Goal: Transaction & Acquisition: Purchase product/service

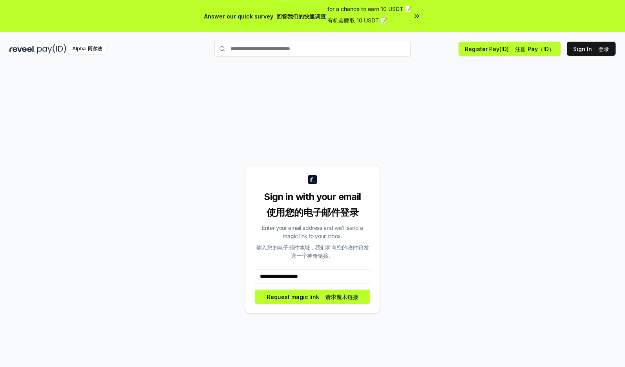
type input "**********"
click at [344, 309] on div "**********" at bounding box center [312, 239] width 135 height 148
click at [341, 297] on font "请求魔术链接" at bounding box center [342, 296] width 33 height 7
click at [99, 46] on font "阿尔法" at bounding box center [95, 49] width 14 height 6
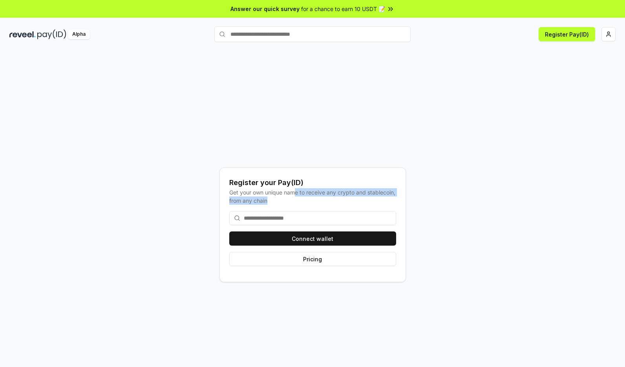
click at [298, 198] on div "Get your own unique name to receive any crypto and stablecoin, from any chain" at bounding box center [312, 196] width 167 height 16
click at [299, 200] on div "Get your own unique name to receive any crypto and stablecoin, from any chain" at bounding box center [312, 196] width 167 height 16
click at [300, 214] on input at bounding box center [312, 218] width 167 height 14
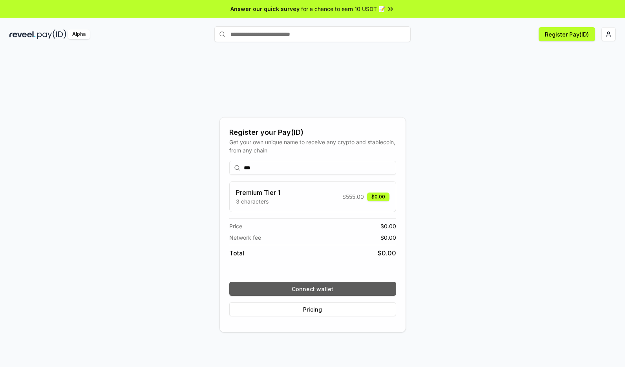
click at [340, 288] on button "Connect wallet" at bounding box center [312, 289] width 167 height 14
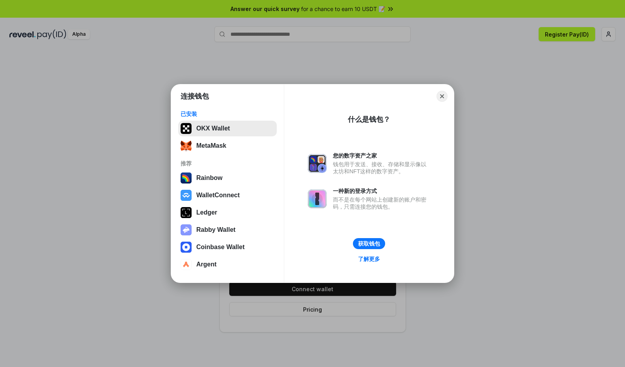
click at [225, 131] on button "OKX Wallet" at bounding box center [227, 129] width 99 height 16
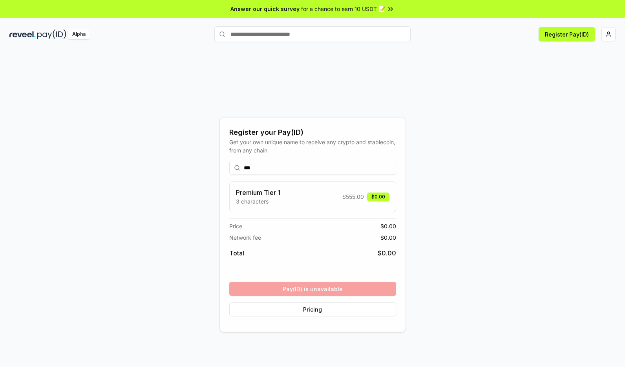
click at [355, 286] on div "*** Premium Tier 1 3 characters $ 555.00 $0.00 Price $ 0.00 Network fee $ 0.00 …" at bounding box center [312, 238] width 167 height 168
click at [271, 202] on p "3 characters" at bounding box center [258, 201] width 44 height 8
click at [260, 200] on p "3 characters" at bounding box center [258, 201] width 44 height 8
click at [291, 169] on input "***" at bounding box center [312, 168] width 167 height 14
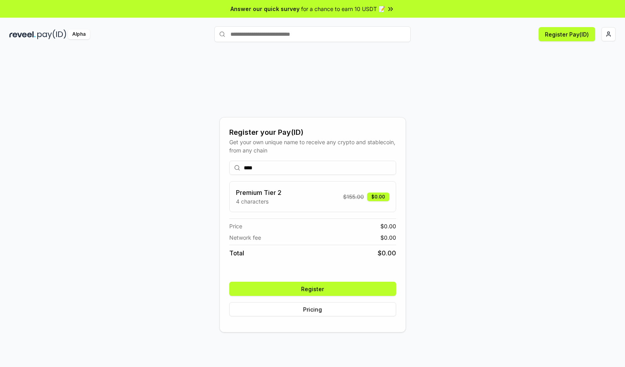
click at [296, 165] on input "****" at bounding box center [312, 168] width 167 height 14
type input "*****"
drag, startPoint x: 273, startPoint y: 191, endPoint x: 279, endPoint y: 205, distance: 14.6
click at [279, 205] on div "Premium Tier 3 5-7 characters" at bounding box center [259, 197] width 46 height 18
click at [334, 283] on button "Register" at bounding box center [312, 289] width 167 height 14
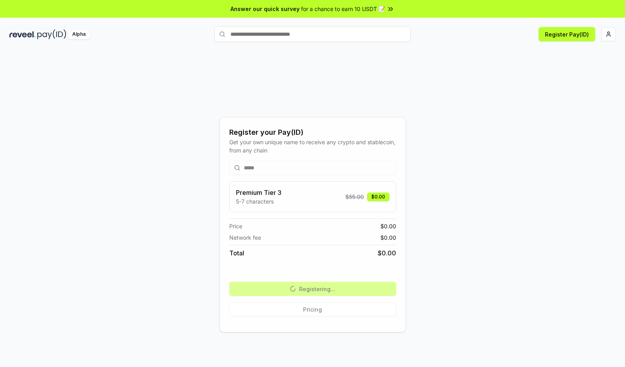
click at [422, 152] on div "Register your Pay(ID) Get your own unique name to receive any crypto and stable…" at bounding box center [312, 224] width 606 height 329
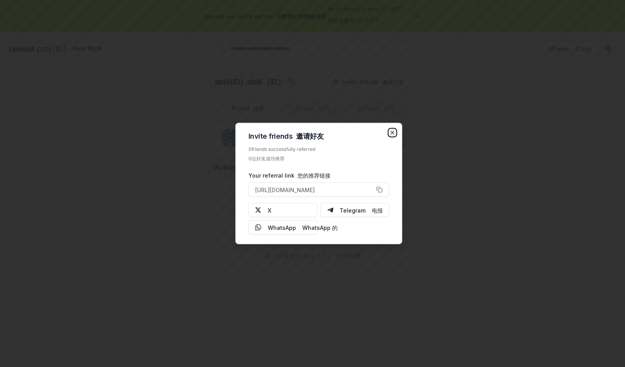
click at [392, 130] on icon "button" at bounding box center [393, 133] width 6 height 6
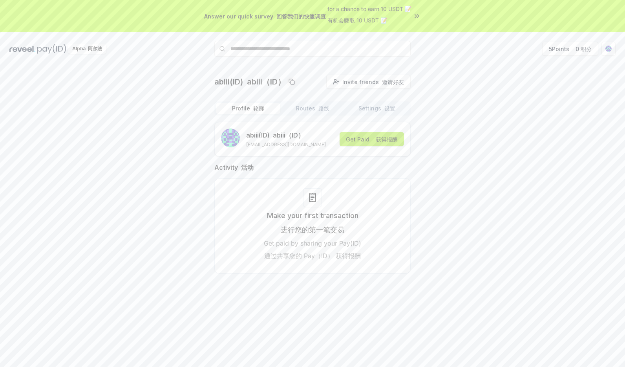
click at [366, 135] on button "Get Paid 获得报酬" at bounding box center [372, 139] width 64 height 14
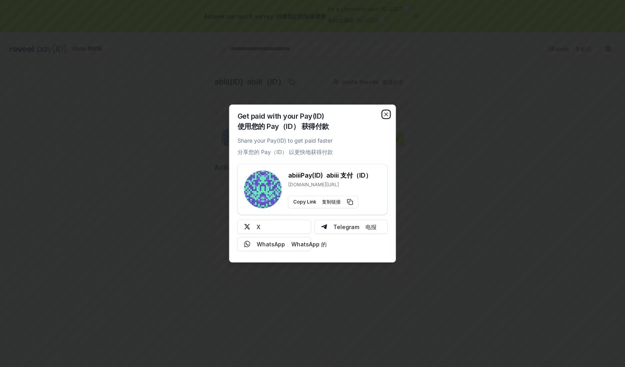
click at [384, 115] on icon "button" at bounding box center [386, 114] width 6 height 6
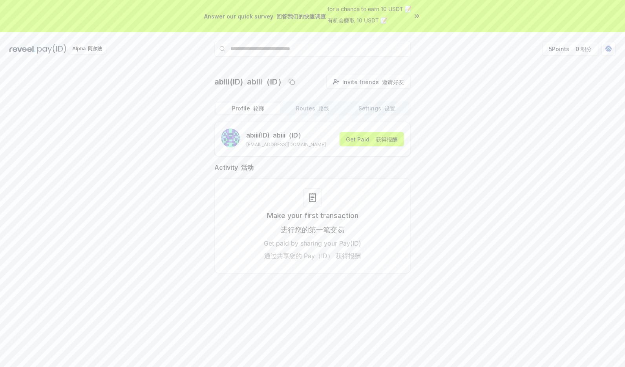
click at [315, 198] on icon at bounding box center [312, 197] width 9 height 9
click at [316, 247] on p "Get paid by sharing your Pay(ID) 通过共享您的 Pay（ID） 获得报酬" at bounding box center [312, 250] width 97 height 25
drag, startPoint x: 311, startPoint y: 233, endPoint x: 311, endPoint y: 225, distance: 7.9
click at [320, 258] on div "Make your first transaction 进行您的第一笔交易 Get paid by sharing your Pay(ID) 通过共享您的 P…" at bounding box center [312, 236] width 97 height 53
click at [301, 159] on div "abiii (ID) abiii（ID） 0515abiii@gmail.com Get Paid 获得报酬 Activity 活动 Make your fi…" at bounding box center [312, 204] width 196 height 164
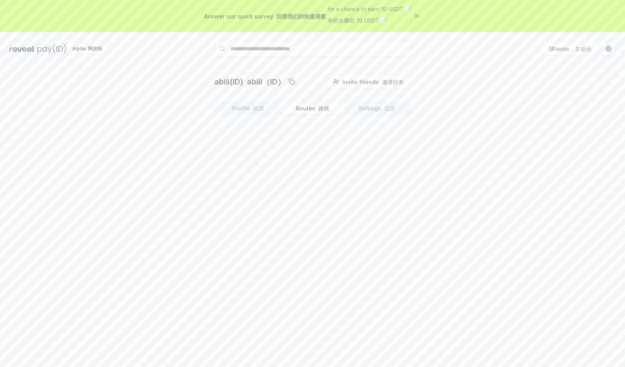
click at [311, 111] on button "Routes 路线" at bounding box center [312, 108] width 64 height 11
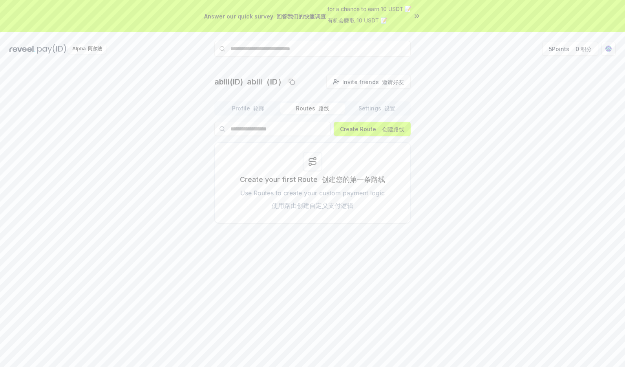
click at [362, 107] on button "Settings 设置" at bounding box center [377, 108] width 64 height 11
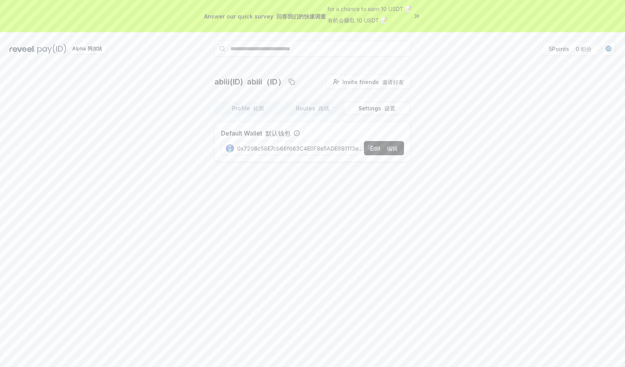
click at [328, 116] on div "Profile 轮廓 Routes 路线 Settings 设置 Default Wallet 默认钱包 Edit 编辑 0x720Bc58E7cb66f66…" at bounding box center [312, 134] width 196 height 67
click at [325, 112] on button "Routes 路线" at bounding box center [312, 108] width 64 height 11
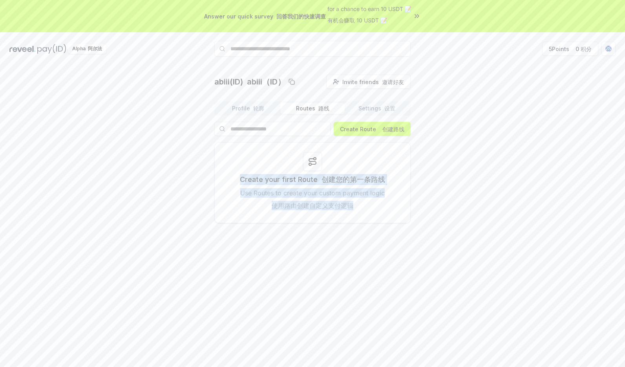
drag, startPoint x: 320, startPoint y: 165, endPoint x: 339, endPoint y: 212, distance: 50.6
click at [335, 217] on div "Create your first Route 创建您的第一条路线 Use Routes to create your custom payment logi…" at bounding box center [312, 182] width 196 height 81
click at [369, 131] on button "Create Route 创建路线" at bounding box center [372, 129] width 77 height 14
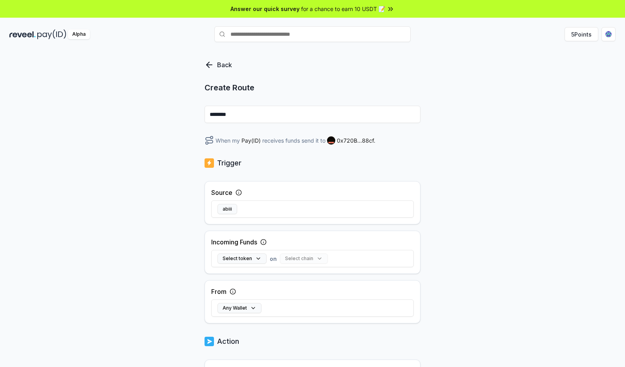
click at [382, 162] on div "Trigger" at bounding box center [313, 162] width 216 height 11
drag, startPoint x: 291, startPoint y: 141, endPoint x: 295, endPoint y: 143, distance: 4.5
click at [295, 143] on div "When my Pay(ID) receives funds send it to 0x720B...88cf ." at bounding box center [313, 139] width 216 height 9
click at [298, 144] on div "When my Pay(ID) receives funds send it to 0x720B...88cf ." at bounding box center [313, 139] width 216 height 9
click at [297, 143] on div "When my Pay(ID) receives funds send it to 0x720B...88cf ." at bounding box center [313, 139] width 216 height 9
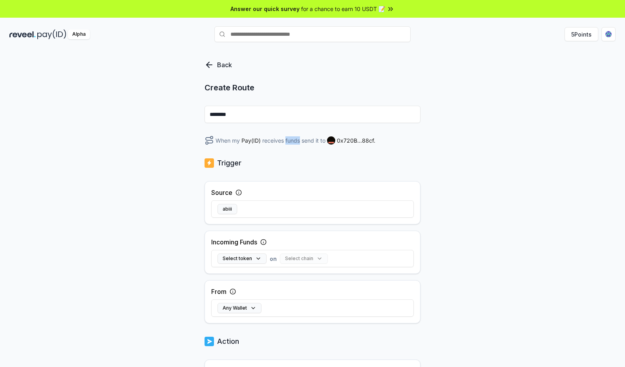
click at [297, 143] on div "When my Pay(ID) receives funds send it to 0x720B...88cf ." at bounding box center [313, 139] width 216 height 9
click at [313, 153] on div "Back Create Route ******** When my Pay(ID) receives funds send it to 0x720B...8…" at bounding box center [313, 283] width 216 height 446
click at [313, 141] on div "When my Pay(ID) receives funds send it to 0x720B...88cf ." at bounding box center [313, 139] width 216 height 9
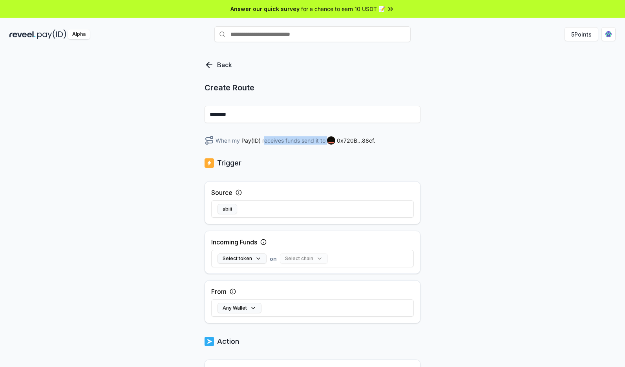
click at [313, 141] on div "When my Pay(ID) receives funds send it to 0x720B...88cf ." at bounding box center [313, 139] width 216 height 9
click at [342, 117] on input "********" at bounding box center [313, 114] width 216 height 17
click at [233, 164] on p "Trigger" at bounding box center [229, 162] width 24 height 11
click at [294, 2] on div "Answer our quick survey for a chance to earn 10 USDT 📝" at bounding box center [312, 9] width 625 height 18
click at [44, 36] on img at bounding box center [51, 34] width 29 height 10
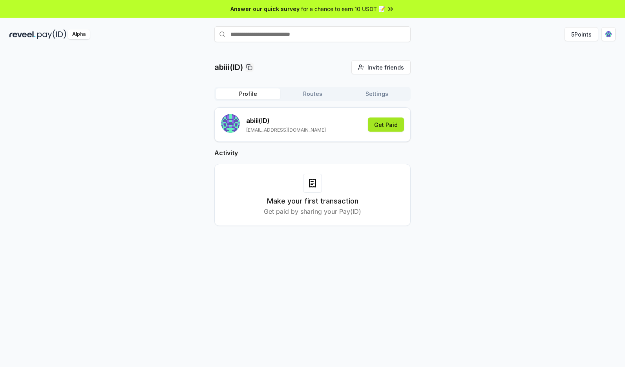
click at [389, 129] on button "Get Paid" at bounding box center [386, 124] width 36 height 14
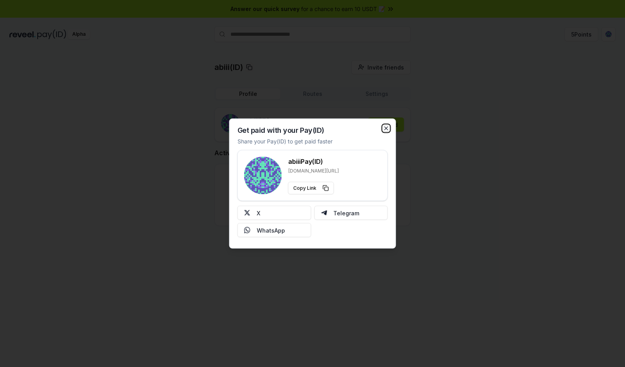
click at [388, 125] on icon "button" at bounding box center [386, 128] width 6 height 6
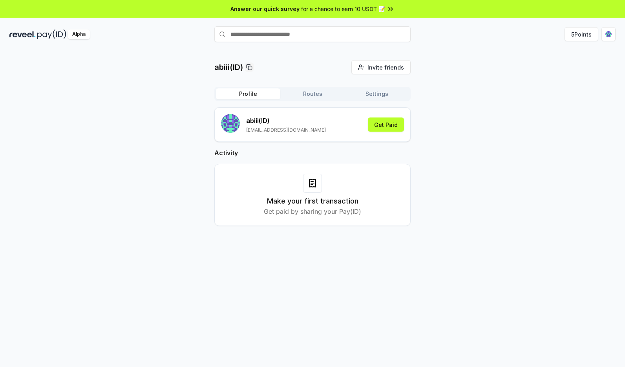
click at [316, 96] on button "Routes" at bounding box center [312, 93] width 64 height 11
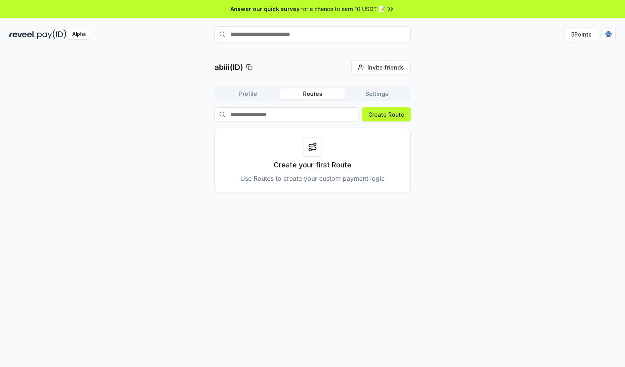
click at [345, 111] on input at bounding box center [286, 114] width 144 height 14
click at [393, 92] on button "Settings" at bounding box center [377, 93] width 64 height 11
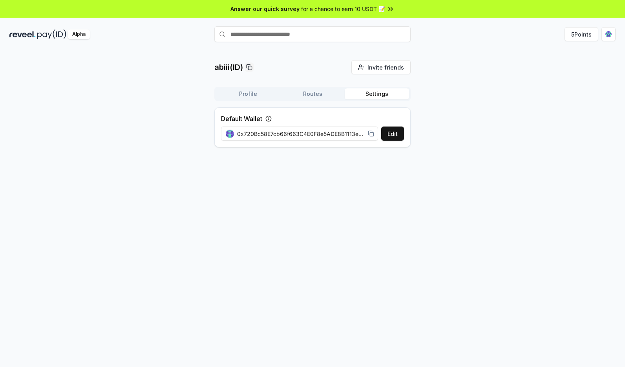
click at [362, 135] on span "0x720Bc58E7cb66f663C4E0F8e5ADE8B1113e188cf" at bounding box center [301, 134] width 128 height 8
click at [373, 133] on rect at bounding box center [372, 134] width 4 height 4
click at [592, 35] on button "5 Points" at bounding box center [582, 34] width 34 height 14
click at [609, 37] on html "Answer our quick survey for a chance to earn 10 USDT 📝 Alpha 5 Points abiii(ID)…" at bounding box center [312, 183] width 625 height 367
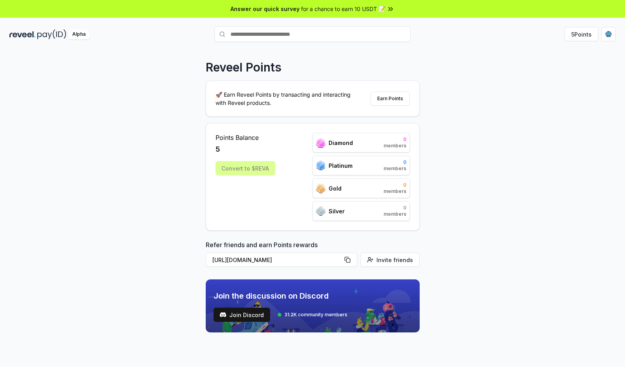
click at [441, 172] on div "Reveel Points 🚀 Earn Reveel Points by transacting and interacting with Reveel p…" at bounding box center [312, 216] width 625 height 345
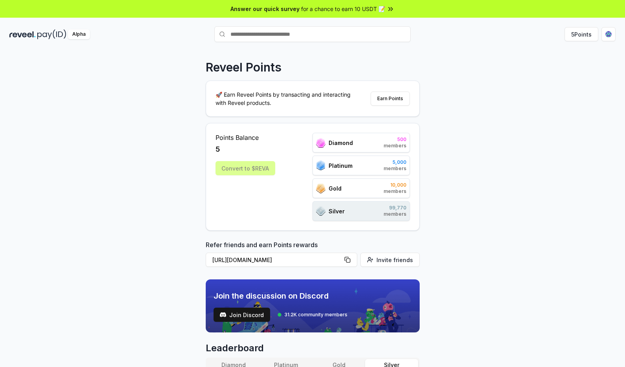
click at [260, 173] on div "Convert to $REVA" at bounding box center [246, 168] width 60 height 14
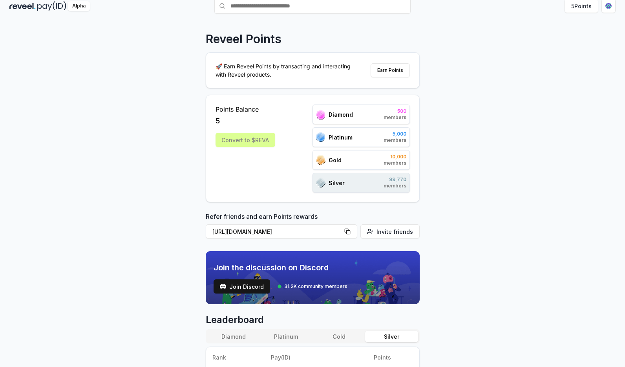
scroll to position [173, 0]
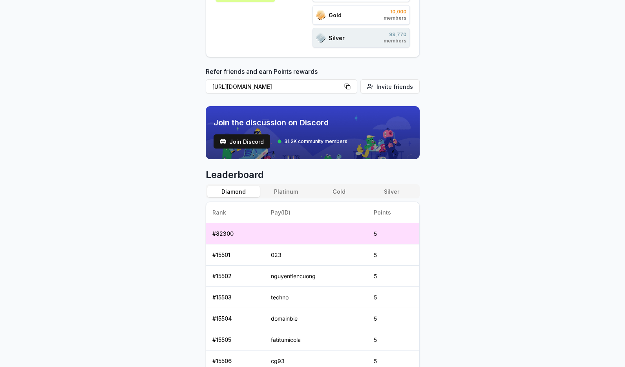
click at [257, 190] on button "Diamond" at bounding box center [233, 191] width 53 height 11
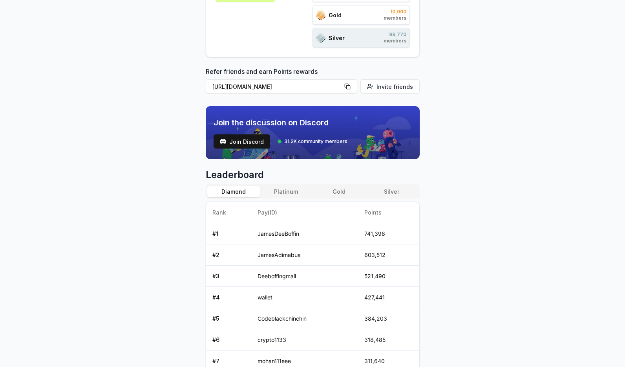
click at [266, 190] on button "Platinum" at bounding box center [286, 191] width 53 height 11
click at [307, 188] on button "Platinum" at bounding box center [286, 191] width 53 height 11
click at [361, 187] on button "Gold" at bounding box center [339, 191] width 53 height 11
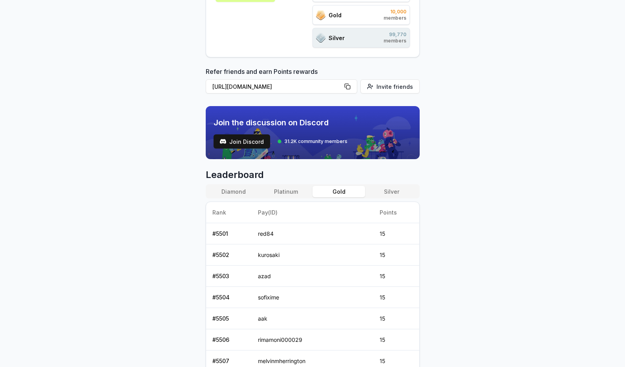
click at [410, 188] on button "Silver" at bounding box center [391, 191] width 53 height 11
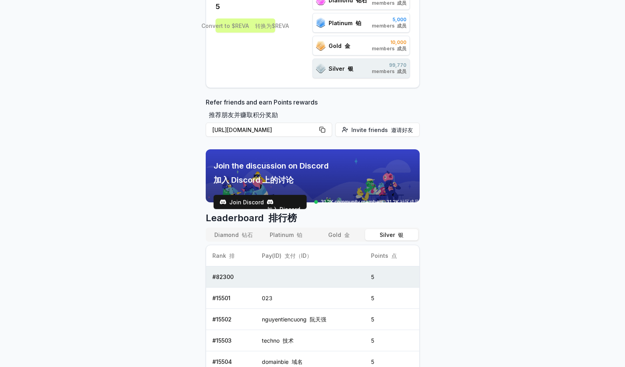
scroll to position [152, 0]
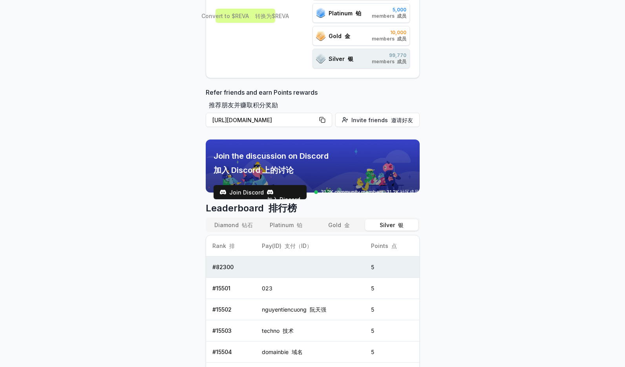
click at [368, 193] on span "31.2K community members 31.2K 社区成员" at bounding box center [370, 192] width 98 height 6
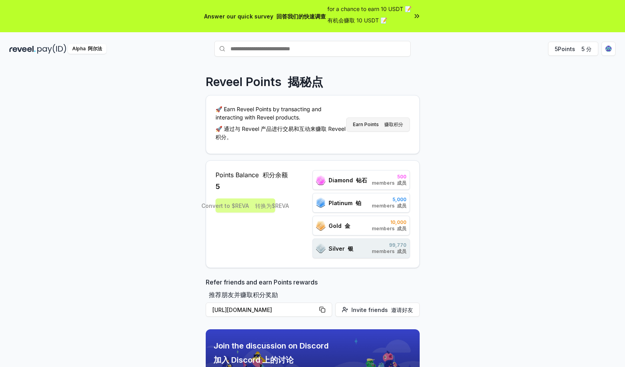
click at [380, 126] on button "Earn Points 赚取积分" at bounding box center [378, 124] width 64 height 14
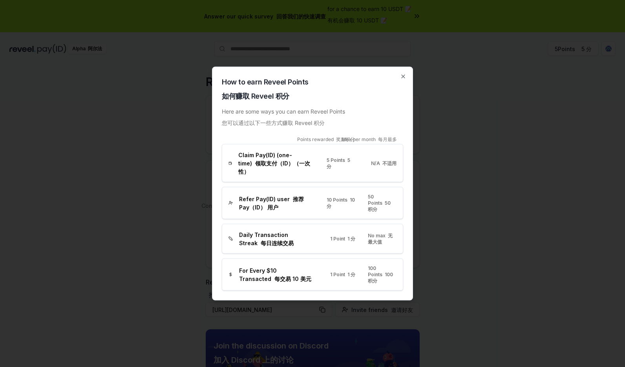
click at [287, 170] on span "Claim Pay(ID) (one-time) 领取支付（ID）（一次性）" at bounding box center [276, 163] width 76 height 25
click at [282, 230] on span "Daily Transaction Streak 每日连续交易" at bounding box center [276, 238] width 75 height 16
click at [281, 275] on font "每交易 10 美元" at bounding box center [292, 278] width 37 height 7
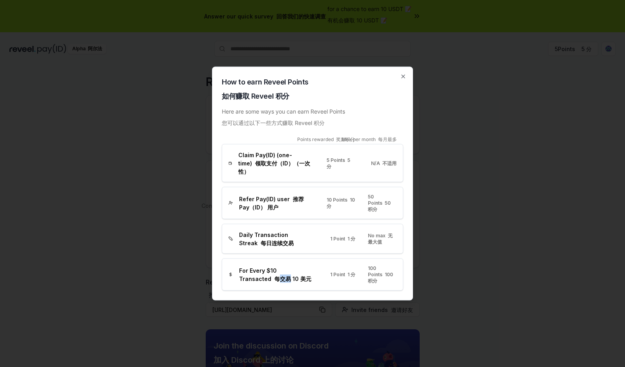
click at [281, 275] on font "每交易 10 美元" at bounding box center [292, 278] width 37 height 7
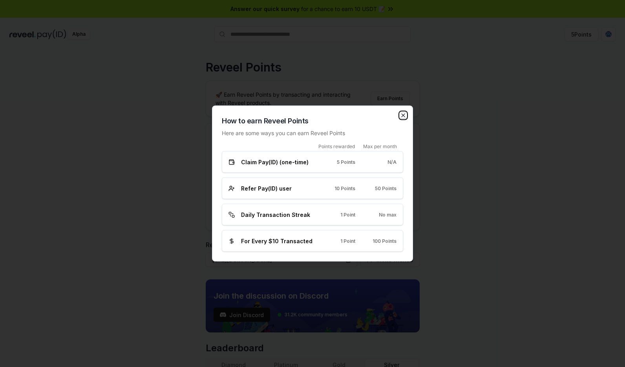
click at [404, 118] on icon "button" at bounding box center [403, 115] width 6 height 6
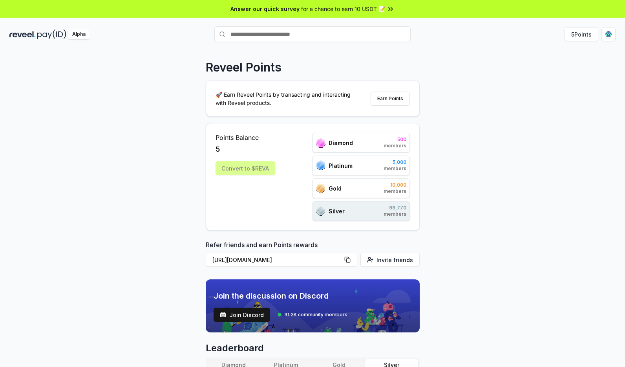
click at [333, 40] on input "text" at bounding box center [312, 34] width 196 height 16
click at [84, 35] on div "Alpha" at bounding box center [79, 34] width 22 height 10
click at [109, 78] on div "Reveel Points 🚀 Earn Reveel Points by transacting and interacting with Reveel p…" at bounding box center [312, 216] width 625 height 345
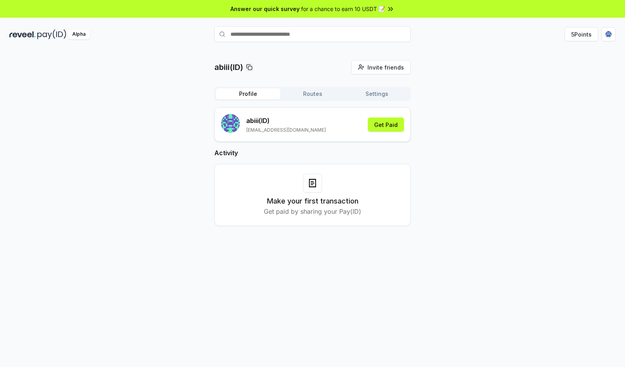
click at [293, 202] on h3 "Make your first transaction" at bounding box center [312, 201] width 91 height 11
click at [319, 187] on div at bounding box center [312, 183] width 19 height 19
drag, startPoint x: 313, startPoint y: 182, endPoint x: 312, endPoint y: 192, distance: 10.7
click at [313, 182] on icon at bounding box center [312, 182] width 9 height 9
click at [307, 214] on p "Get paid by sharing your Pay(ID)" at bounding box center [312, 211] width 97 height 9
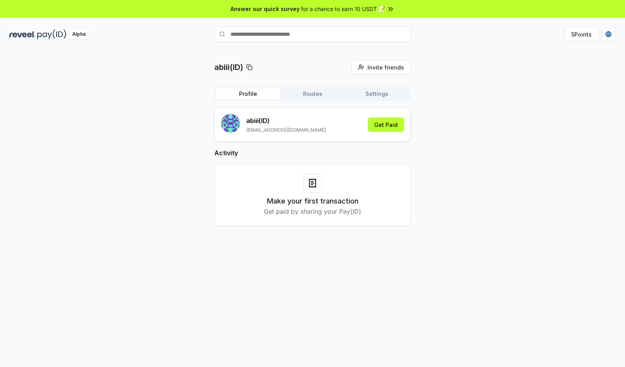
click at [305, 213] on p "Get paid by sharing your Pay(ID)" at bounding box center [312, 211] width 97 height 9
click at [333, 207] on p "Get paid by sharing your Pay(ID)" at bounding box center [312, 211] width 97 height 9
click at [333, 197] on h3 "Make your first transaction" at bounding box center [312, 201] width 91 height 11
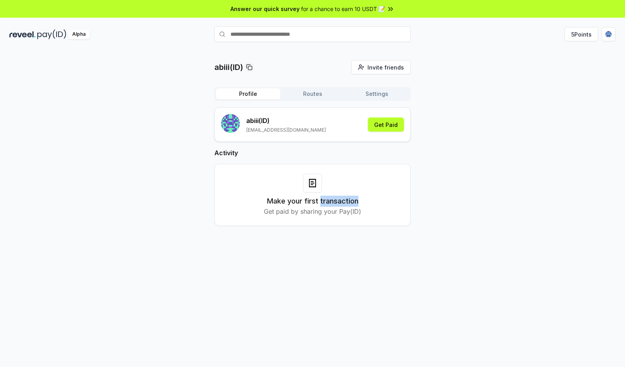
click at [333, 197] on h3 "Make your first transaction" at bounding box center [312, 201] width 91 height 11
click at [309, 183] on icon at bounding box center [312, 182] width 9 height 9
click at [380, 130] on button "Get Paid" at bounding box center [386, 124] width 36 height 14
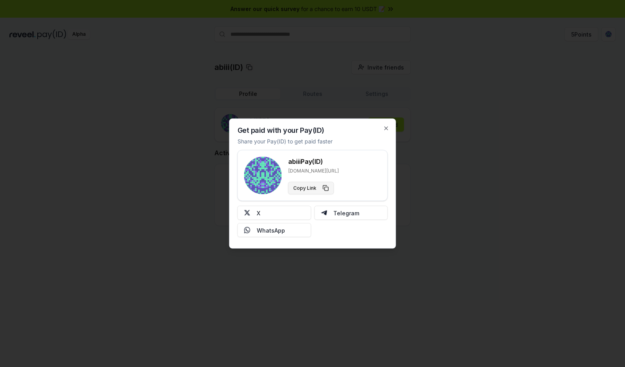
click at [331, 186] on button "Copy Link" at bounding box center [311, 188] width 46 height 13
click at [385, 126] on icon "button" at bounding box center [386, 128] width 6 height 6
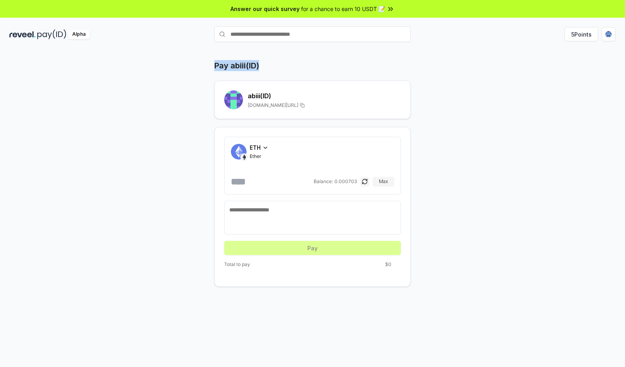
drag, startPoint x: 229, startPoint y: 59, endPoint x: 290, endPoint y: 66, distance: 61.3
click at [275, 66] on div "Pay abiii(ID) abiii (ID) [DOMAIN_NAME][URL] ETH Ether Balance: 0.000703 Max Pay…" at bounding box center [312, 216] width 625 height 345
click at [290, 66] on div "Pay abiii(ID)" at bounding box center [312, 65] width 196 height 11
click at [247, 146] on div "ETH Ether" at bounding box center [312, 151] width 163 height 16
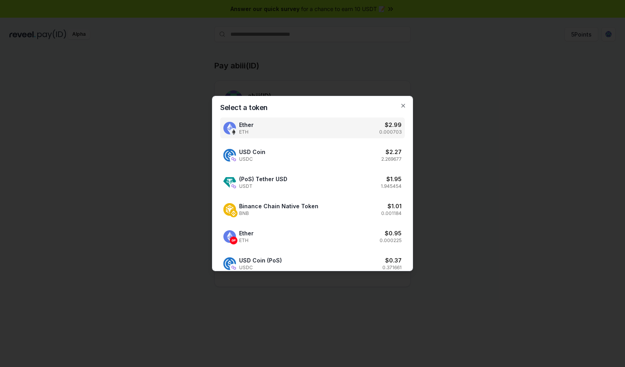
click at [404, 103] on div "Select a token Ether ETH $ 2.99 0.000703 USD Coin USDC $ 2.27 2.269677 (PoS) Te…" at bounding box center [312, 183] width 201 height 175
click at [400, 104] on icon "button" at bounding box center [403, 105] width 6 height 6
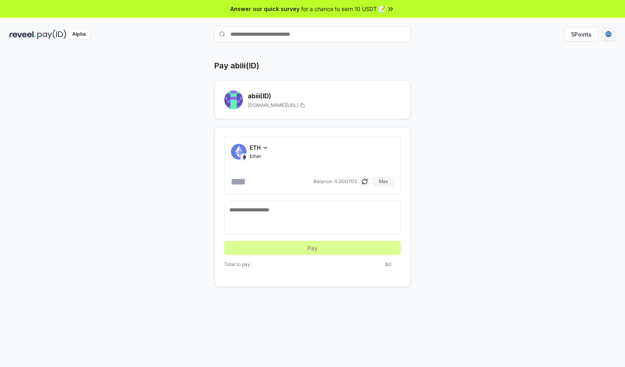
click at [604, 35] on html "Answer our quick survey for a chance to earn 10 USDT 📝 Alpha 5 Points Pay abiii…" at bounding box center [312, 183] width 625 height 367
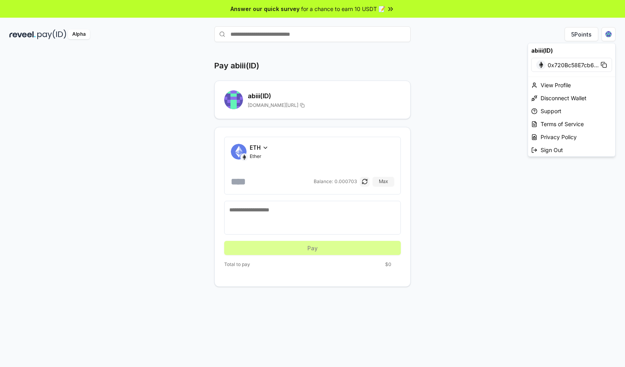
click at [507, 48] on html "Answer our quick survey for a chance to earn 10 USDT 📝 Alpha 5 Points Pay abiii…" at bounding box center [312, 183] width 625 height 367
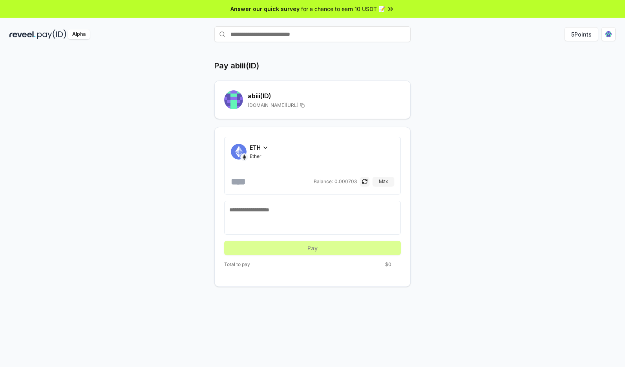
click at [244, 72] on div "Pay abiii(ID) abiii (ID) reveel.id/pay/abiii" at bounding box center [312, 89] width 196 height 59
click at [245, 65] on h1 "Pay abiii(ID)" at bounding box center [236, 65] width 45 height 11
click at [571, 32] on button "5 Points" at bounding box center [582, 34] width 34 height 14
click at [610, 36] on html "Answer our quick survey for a chance to earn 10 USDT 📝 Alpha 5 Points Pay abiii…" at bounding box center [312, 183] width 625 height 367
click at [258, 152] on div "ETH Ether" at bounding box center [259, 151] width 19 height 16
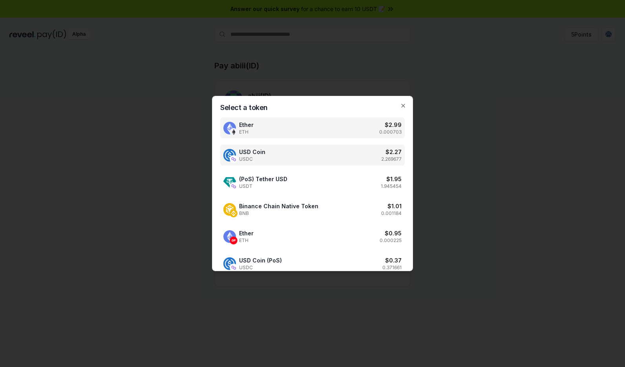
click at [313, 150] on div "USD Coin USDC $ 2.27 2.269677" at bounding box center [312, 154] width 185 height 21
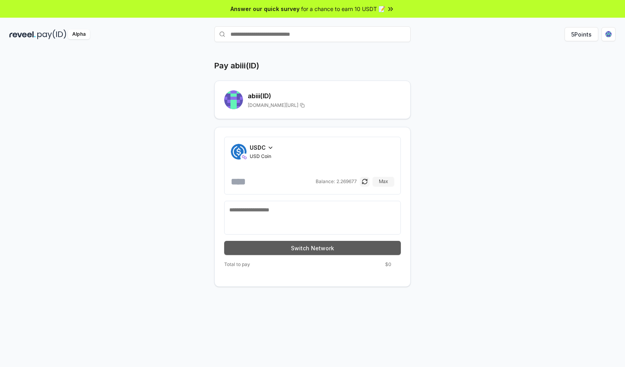
click at [320, 244] on button "Switch Network" at bounding box center [312, 248] width 177 height 14
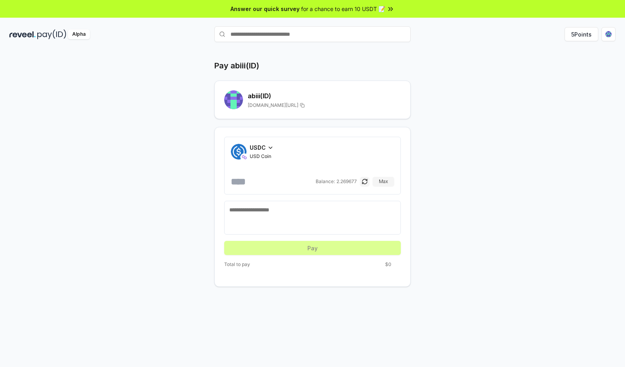
click at [280, 182] on input "number" at bounding box center [272, 181] width 83 height 13
click at [286, 179] on input "number" at bounding box center [272, 181] width 83 height 13
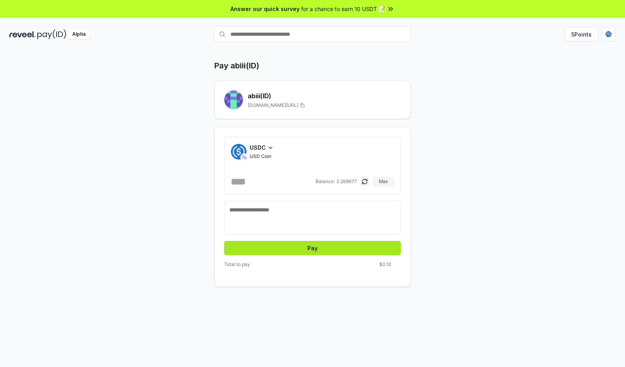
type input "***"
click at [340, 253] on button "Pay" at bounding box center [312, 248] width 177 height 14
click at [337, 249] on button "Pay" at bounding box center [312, 248] width 177 height 14
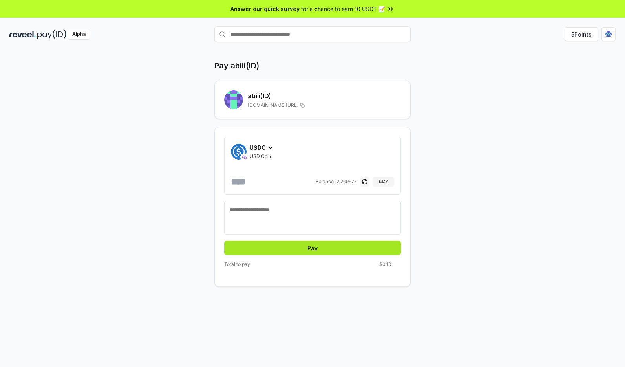
click at [337, 249] on button "Pay" at bounding box center [312, 248] width 177 height 14
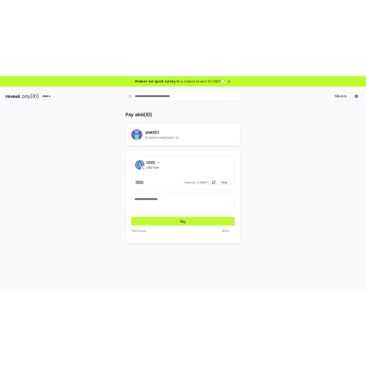
scroll to position [22, 0]
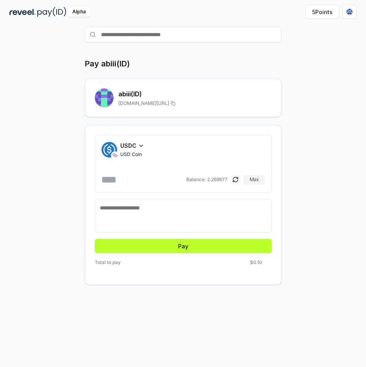
click at [246, 259] on div "Total to pay $0.10" at bounding box center [183, 262] width 177 height 6
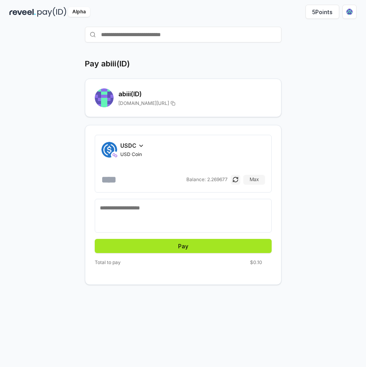
click at [240, 249] on button "Pay" at bounding box center [183, 246] width 177 height 14
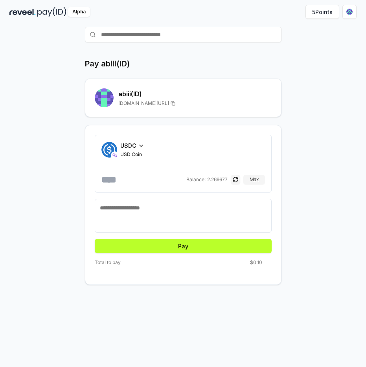
scroll to position [0, 0]
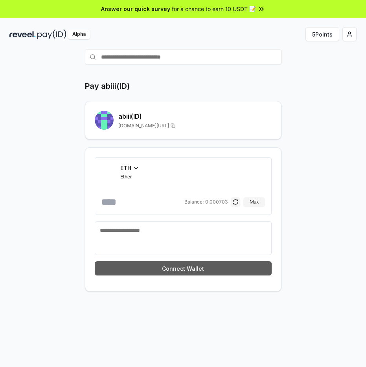
click at [181, 273] on button "Connect Wallet" at bounding box center [183, 268] width 177 height 14
click at [185, 272] on button "Switch Network" at bounding box center [183, 268] width 177 height 14
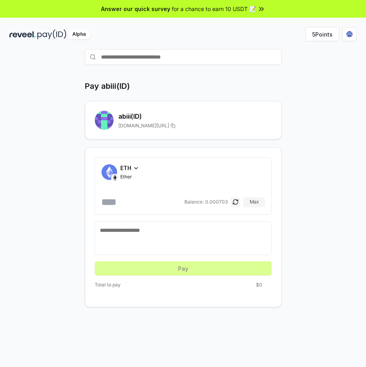
click at [177, 241] on textarea at bounding box center [183, 238] width 166 height 24
click at [163, 203] on input "number" at bounding box center [141, 202] width 81 height 13
click at [117, 160] on div "ETH Ether Balance: 0.000703 Max" at bounding box center [183, 186] width 177 height 58
click at [125, 166] on span "ETH" at bounding box center [125, 168] width 11 height 8
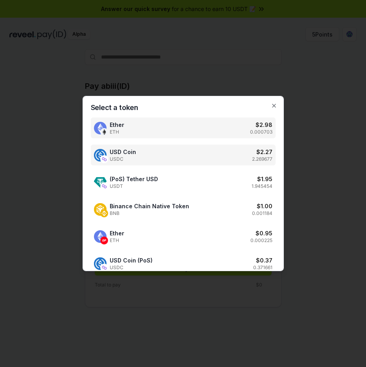
click at [222, 147] on div "USD Coin USDC $ 2.27 2.269677" at bounding box center [183, 154] width 185 height 21
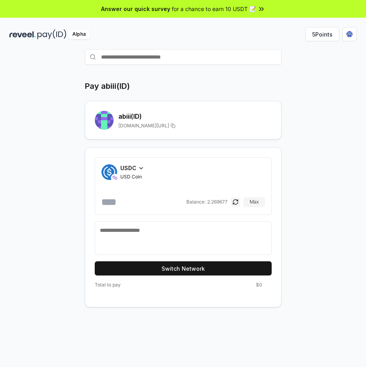
click at [156, 192] on div "USDC USD Coin Balance: 2.269677 Max" at bounding box center [182, 186] width 163 height 44
click at [154, 196] on input "number" at bounding box center [142, 202] width 83 height 13
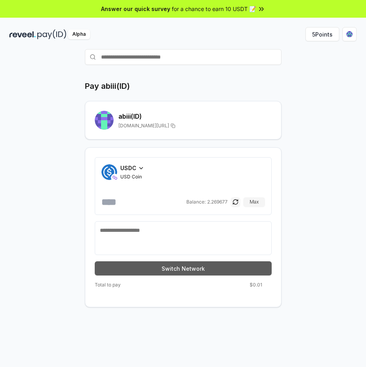
type input "****"
click at [177, 270] on button "Switch Network" at bounding box center [183, 268] width 177 height 14
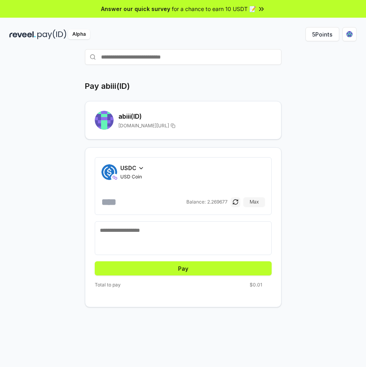
click at [177, 270] on button "Pay" at bounding box center [183, 268] width 177 height 14
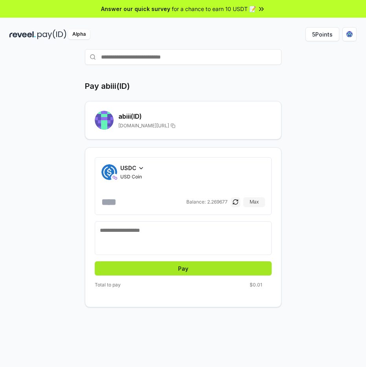
click at [177, 269] on button "Pay" at bounding box center [183, 268] width 177 height 14
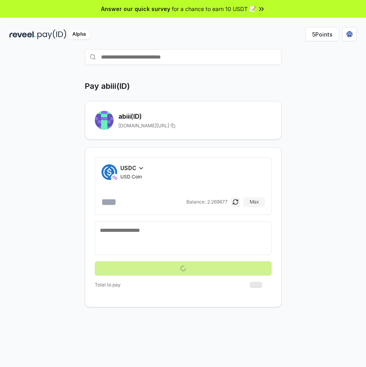
click at [177, 269] on button "submit" at bounding box center [183, 268] width 177 height 14
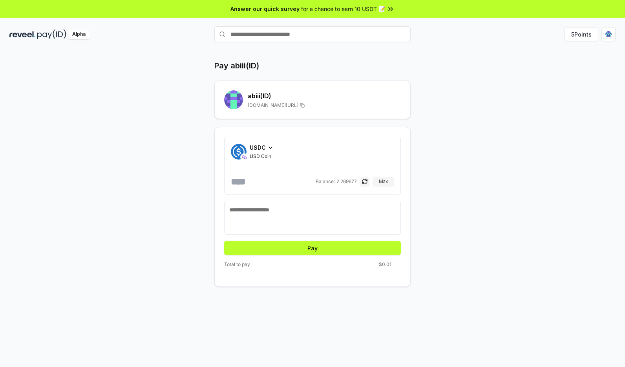
click at [365, 31] on div "5 Points" at bounding box center [514, 34] width 202 height 14
click at [365, 34] on button "5 Points" at bounding box center [582, 34] width 34 height 14
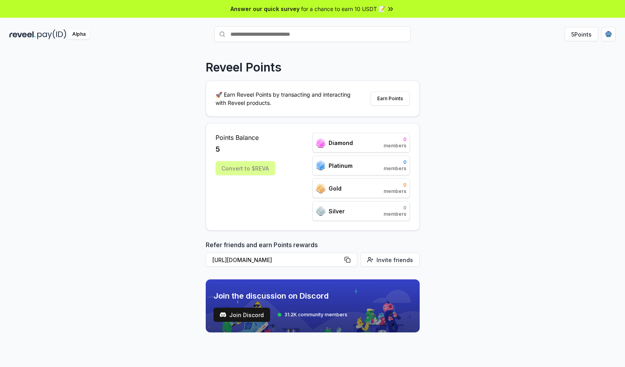
click at [374, 235] on div "Reveel Points 🚀 Earn Reveel Points by transacting and interacting with Reveel p…" at bounding box center [313, 213] width 214 height 307
drag, startPoint x: 367, startPoint y: 226, endPoint x: 345, endPoint y: 163, distance: 66.6
click at [345, 163] on div "Points Balance 5 Convert to $REVA Diamond 0 members Platinum 0 members Gold 0 m…" at bounding box center [313, 177] width 214 height 108
click at [354, 179] on div "Gold 0 members" at bounding box center [361, 188] width 97 height 20
drag, startPoint x: 353, startPoint y: 150, endPoint x: 355, endPoint y: 197, distance: 46.7
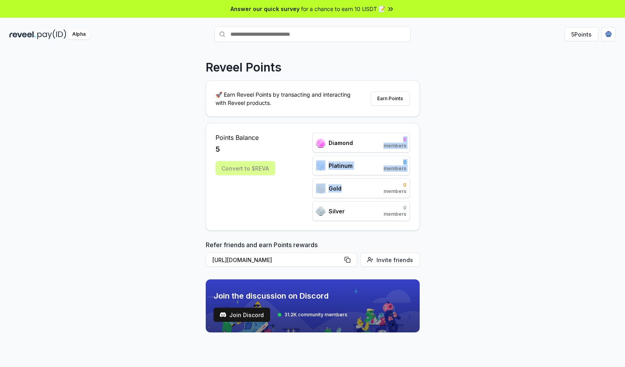
click at [355, 197] on div "Diamond 0 members Platinum 0 members Gold 0 members Silver 0 members" at bounding box center [361, 177] width 97 height 88
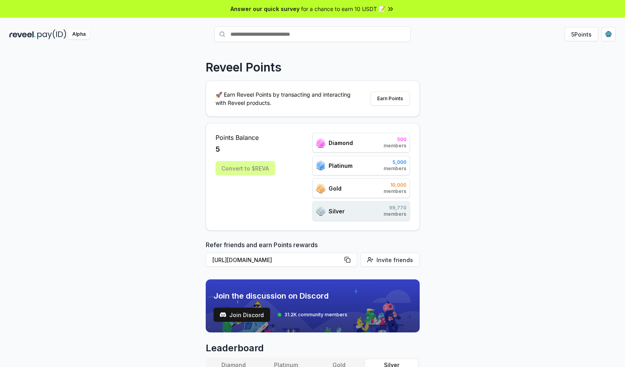
click at [258, 153] on div "5" at bounding box center [246, 149] width 60 height 11
drag, startPoint x: 247, startPoint y: 168, endPoint x: 265, endPoint y: 170, distance: 18.5
click at [263, 170] on div "Convert to $REVA" at bounding box center [246, 168] width 60 height 14
click at [267, 169] on div "Convert to $REVA" at bounding box center [246, 168] width 60 height 14
drag, startPoint x: 267, startPoint y: 169, endPoint x: 211, endPoint y: 172, distance: 55.4
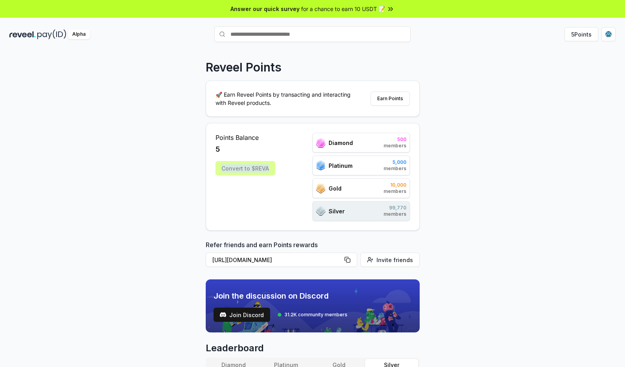
click at [211, 172] on div "Points Balance 5 Convert to $REVA Diamond 500 members Platinum 5,000 members Go…" at bounding box center [313, 177] width 214 height 108
click at [222, 162] on div "Convert to $REVA" at bounding box center [246, 168] width 60 height 14
click at [408, 99] on button "Earn Points" at bounding box center [390, 98] width 39 height 14
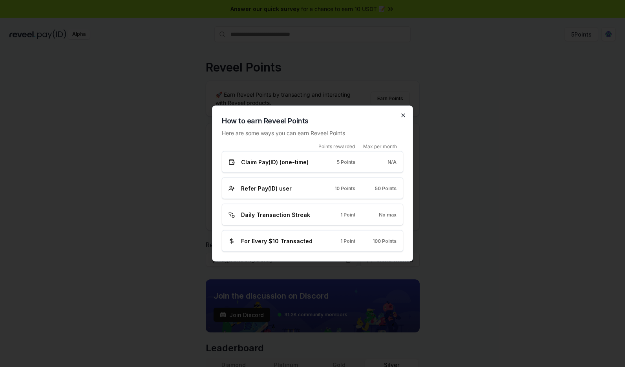
click at [402, 114] on icon "button" at bounding box center [403, 115] width 3 height 3
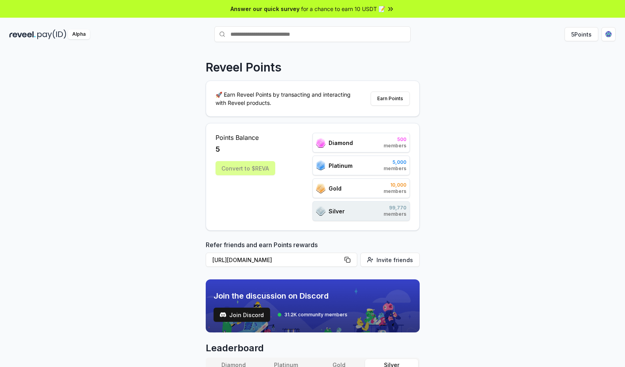
click at [310, 44] on div "Alpha 5 Points" at bounding box center [312, 34] width 625 height 20
click at [311, 41] on input "text" at bounding box center [312, 34] width 196 height 16
click at [326, 36] on input "text" at bounding box center [312, 34] width 196 height 16
type input "*****"
click at [337, 51] on button "abiii Pay" at bounding box center [312, 49] width 196 height 14
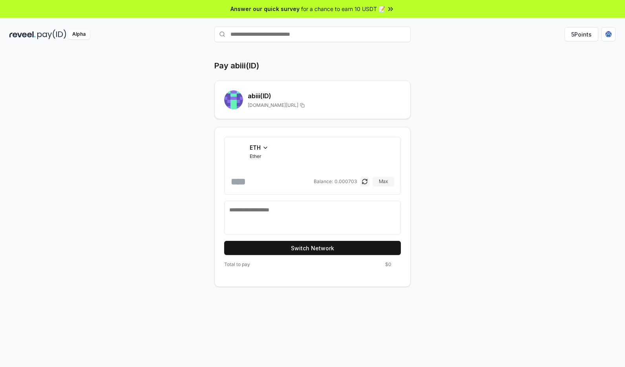
click at [309, 177] on input "number" at bounding box center [271, 181] width 81 height 13
click at [254, 148] on span "ETH" at bounding box center [255, 147] width 11 height 8
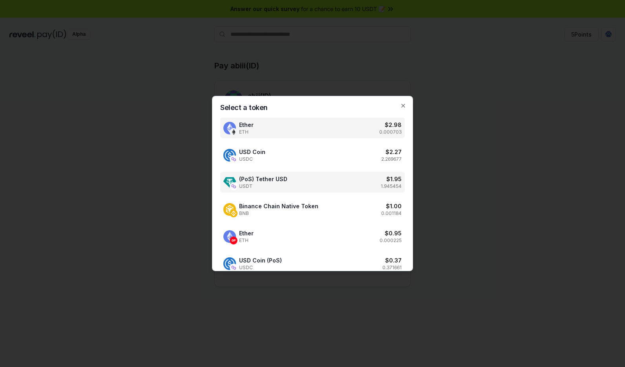
click at [346, 190] on div "(PoS) Tether USD USDT $ 1.95 1.945454" at bounding box center [312, 182] width 185 height 21
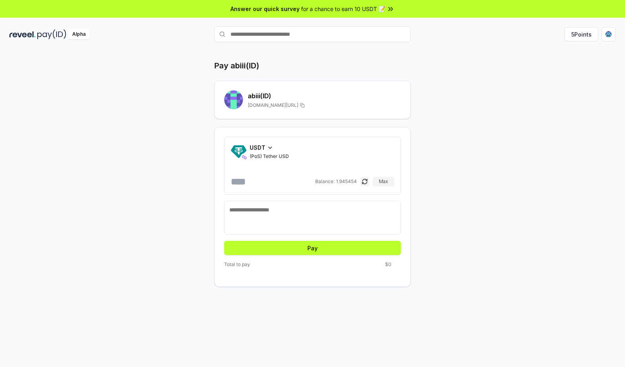
click at [256, 176] on input "number" at bounding box center [272, 181] width 83 height 13
type input "***"
click at [356, 253] on button "Pay" at bounding box center [312, 248] width 177 height 14
click at [316, 251] on button "Pay" at bounding box center [312, 248] width 177 height 14
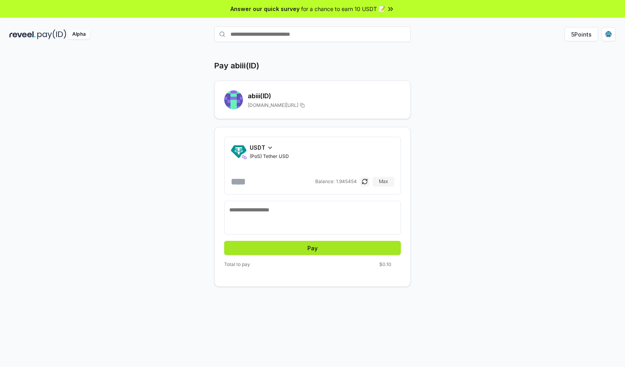
click at [316, 251] on button "Pay" at bounding box center [312, 248] width 177 height 14
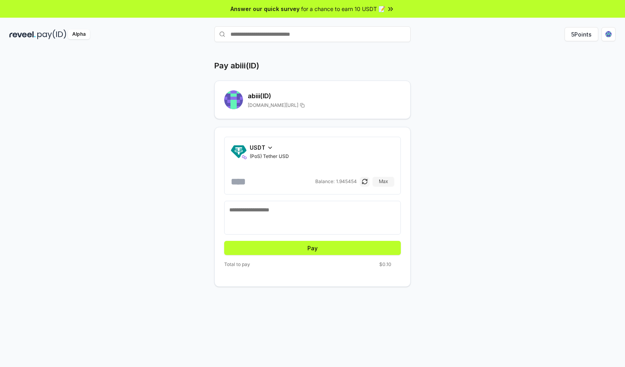
click at [315, 39] on input "text" at bounding box center [312, 34] width 196 height 16
click at [597, 35] on button "5 Points" at bounding box center [582, 34] width 34 height 14
click at [605, 34] on html "Answer our quick survey for a chance to earn 10 USDT 📝 Alpha 5 Points Pay abiii…" at bounding box center [312, 183] width 625 height 367
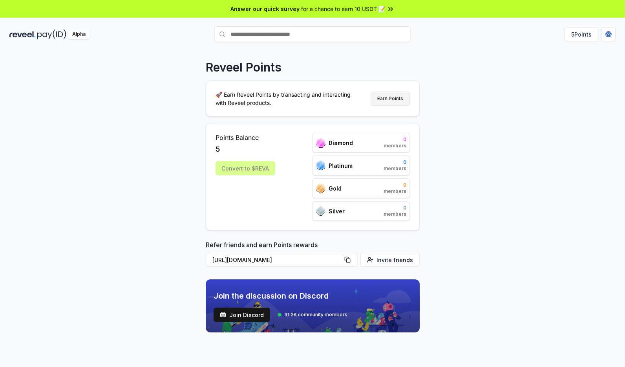
click at [394, 99] on button "Earn Points" at bounding box center [390, 98] width 39 height 14
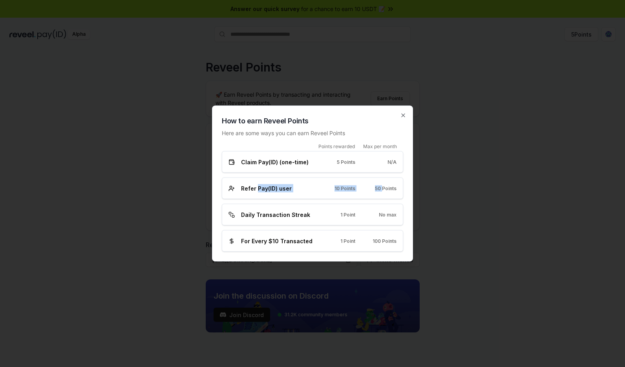
drag, startPoint x: 384, startPoint y: 190, endPoint x: 254, endPoint y: 189, distance: 129.2
click at [256, 190] on div "Refer Pay(ID) user 10 Points 50 Points" at bounding box center [313, 188] width 168 height 8
click at [247, 190] on span "Refer Pay(ID) user" at bounding box center [266, 188] width 51 height 8
drag, startPoint x: 238, startPoint y: 186, endPoint x: 297, endPoint y: 186, distance: 58.5
click at [294, 186] on div "Refer Pay(ID) user" at bounding box center [272, 188] width 86 height 8
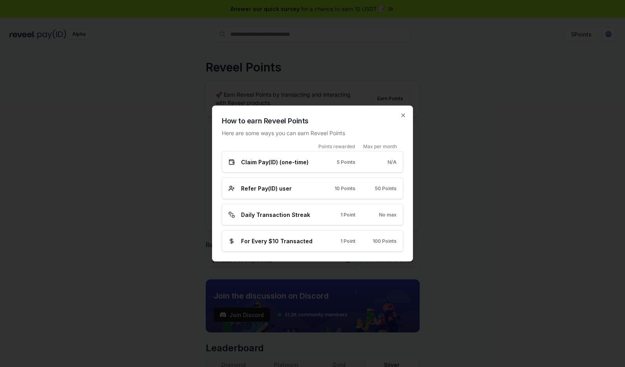
click at [332, 180] on div "Refer Pay(ID) user 10 Points 50 Points" at bounding box center [312, 188] width 181 height 22
click at [404, 114] on icon "button" at bounding box center [403, 115] width 6 height 6
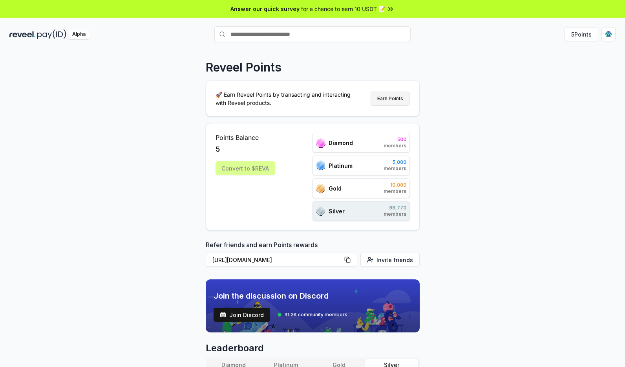
click at [395, 102] on button "Earn Points" at bounding box center [390, 98] width 39 height 14
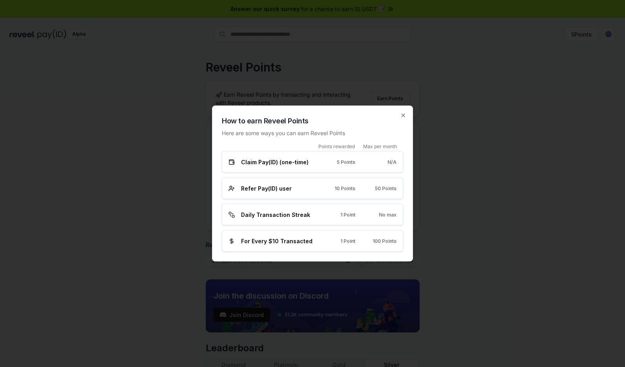
click at [484, 108] on div at bounding box center [312, 183] width 625 height 367
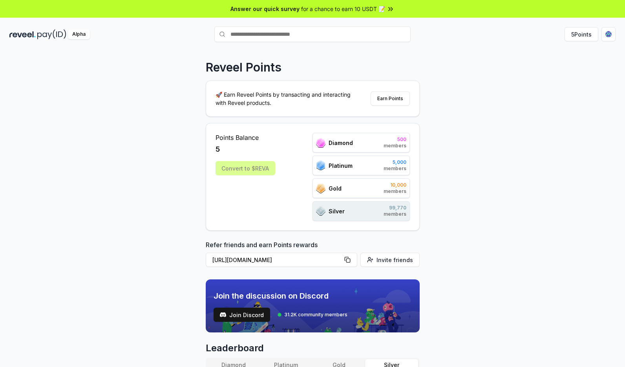
click at [402, 267] on div "Refer friends and earn Points rewards https://reveel.id/refer/abiii Invite frie…" at bounding box center [313, 255] width 214 height 30
click at [402, 257] on span "Invite friends" at bounding box center [395, 260] width 37 height 8
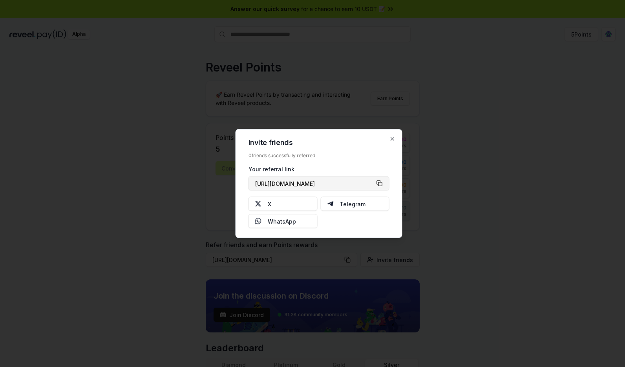
click at [377, 183] on button "https://reveel.id/refer/abiii" at bounding box center [319, 183] width 141 height 14
drag, startPoint x: 378, startPoint y: 136, endPoint x: 391, endPoint y: 135, distance: 13.4
click at [380, 135] on div "Invite friends 0 friends successfully referred Your referral link https://revee…" at bounding box center [319, 183] width 167 height 109
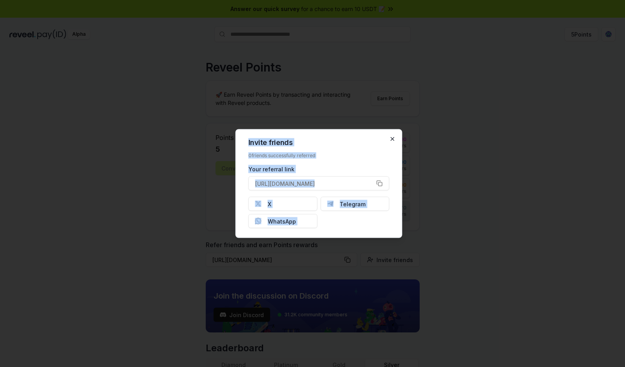
click at [394, 135] on div "Invite friends 0 friends successfully referred Your referral link https://revee…" at bounding box center [319, 183] width 167 height 109
click at [393, 136] on icon "button" at bounding box center [393, 139] width 6 height 6
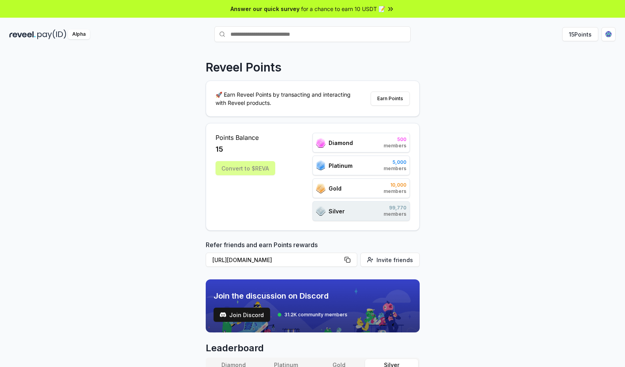
click at [257, 169] on div "Convert to $REVA" at bounding box center [246, 168] width 60 height 14
click at [250, 166] on div "Convert to $REVA" at bounding box center [246, 168] width 60 height 14
drag, startPoint x: 224, startPoint y: 172, endPoint x: 275, endPoint y: 168, distance: 50.8
click at [271, 168] on div "Convert to $REVA" at bounding box center [246, 168] width 60 height 14
click at [276, 170] on div "Points Balance 15 Convert to $REVA Diamond 500 members Platinum 5,000 members G…" at bounding box center [313, 177] width 194 height 88
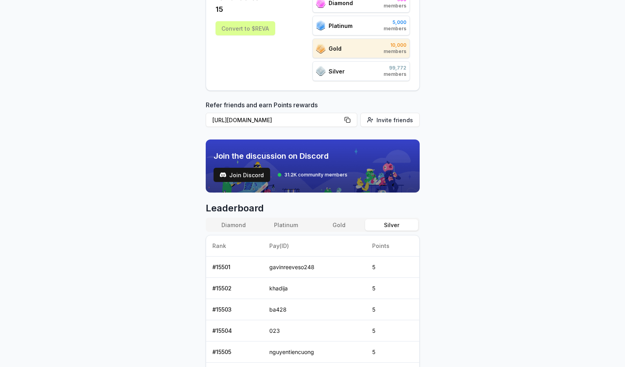
scroll to position [285, 0]
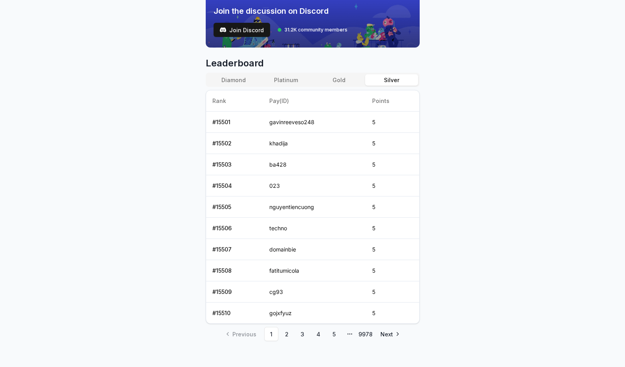
click at [350, 78] on button "Gold" at bounding box center [339, 79] width 53 height 11
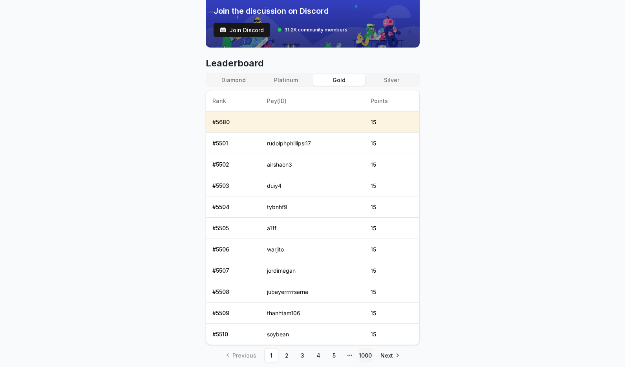
click at [359, 353] on link "1000" at bounding box center [365, 355] width 14 height 14
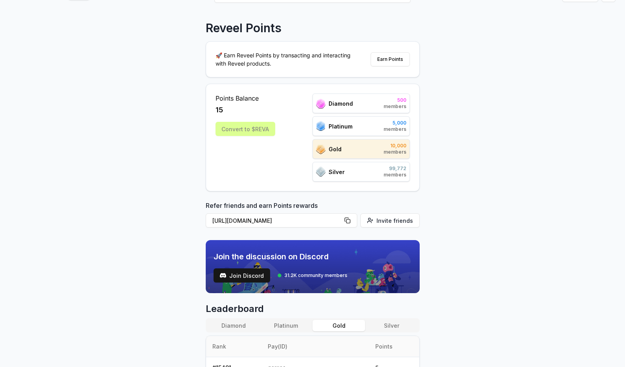
scroll to position [68, 0]
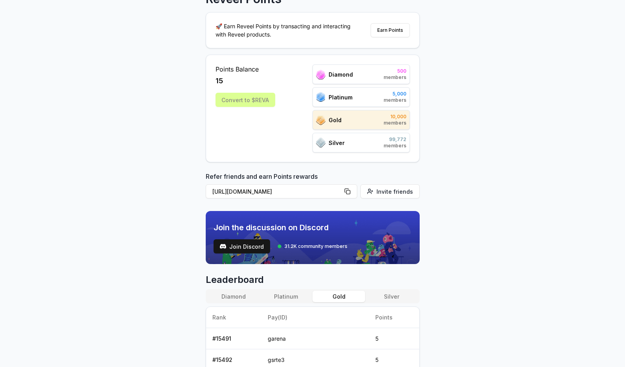
click at [284, 297] on button "Platinum" at bounding box center [286, 296] width 53 height 11
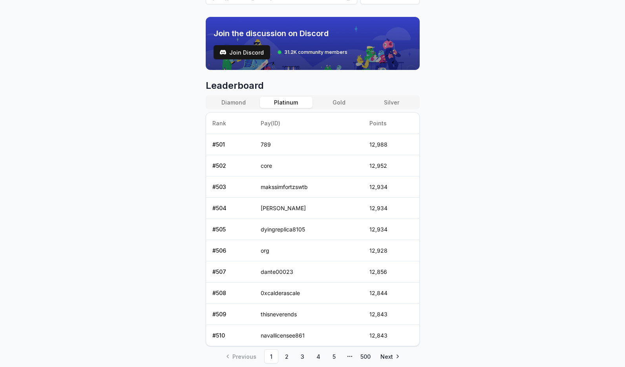
scroll to position [0, 0]
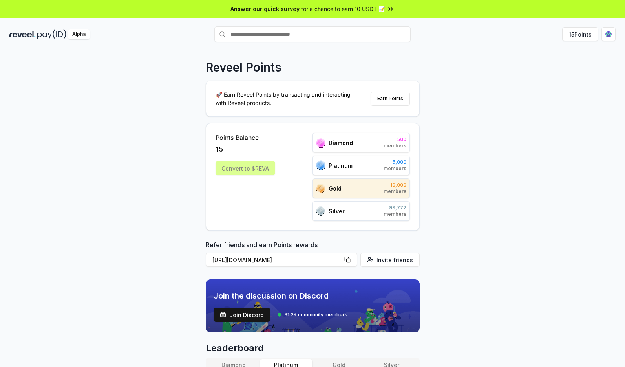
click at [356, 31] on input "text" at bounding box center [312, 34] width 196 height 16
type input "******"
click at [320, 49] on button "starry Pay" at bounding box center [312, 49] width 196 height 14
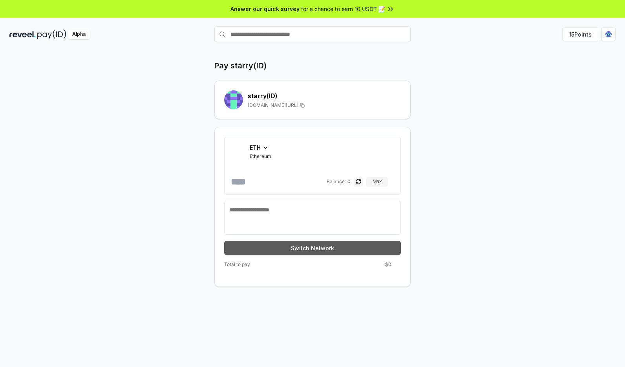
click at [280, 246] on button "Switch Network" at bounding box center [312, 248] width 177 height 14
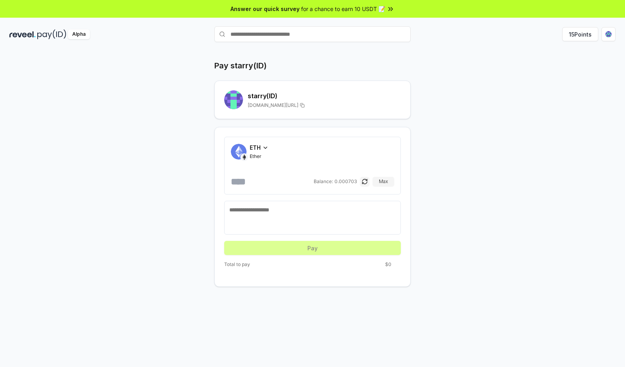
click at [261, 145] on div "ETH" at bounding box center [259, 147] width 19 height 8
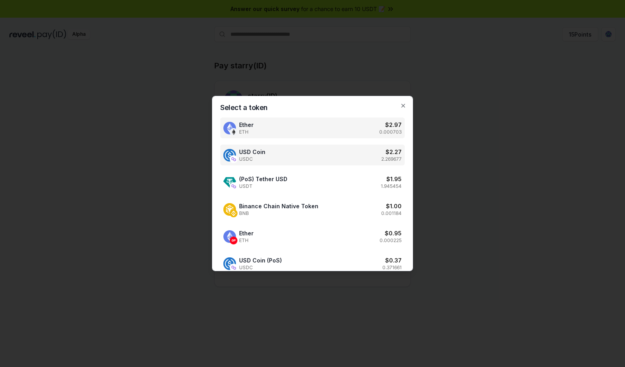
click at [291, 162] on div "USD Coin USDC $ 2.27 2.269677" at bounding box center [312, 154] width 185 height 21
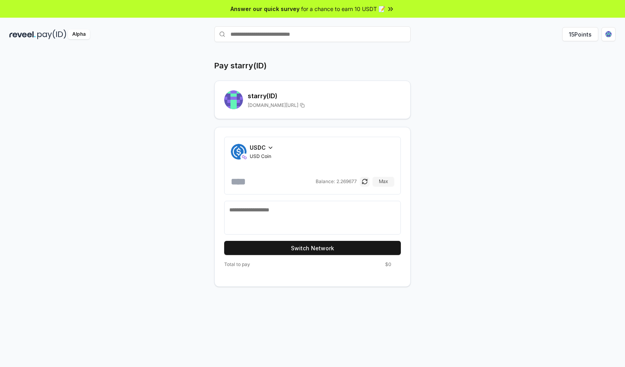
click at [280, 178] on input "number" at bounding box center [272, 181] width 83 height 13
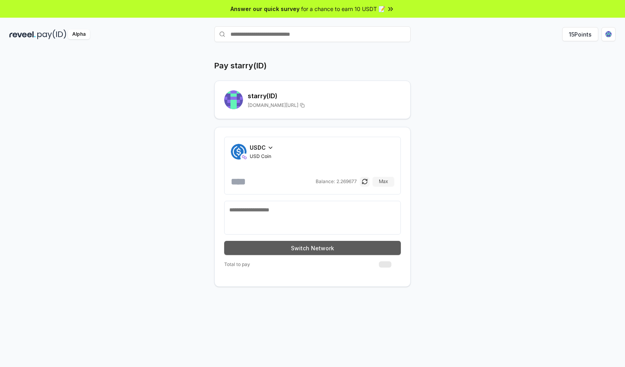
type input "***"
click at [290, 247] on button "Switch Network" at bounding box center [312, 248] width 177 height 14
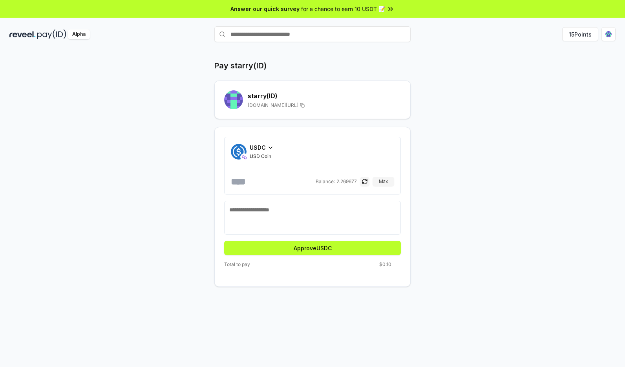
click at [328, 235] on form "USDC USD Coin *** Balance: 2.269677 Max Approve USDC" at bounding box center [312, 196] width 177 height 118
click at [328, 245] on button "Approve USDC" at bounding box center [312, 248] width 177 height 14
click at [347, 248] on button "Pay" at bounding box center [312, 248] width 177 height 14
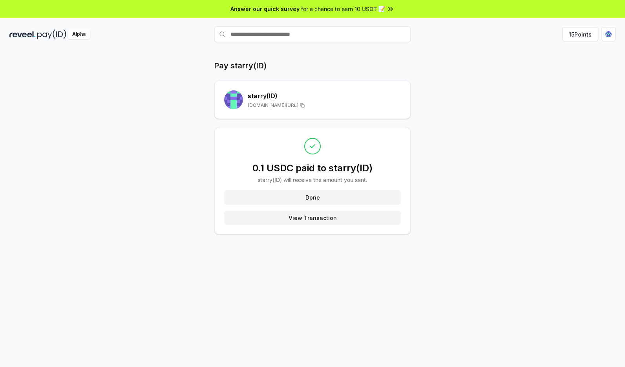
click at [329, 216] on button "View Transaction" at bounding box center [312, 217] width 177 height 14
click at [325, 194] on button "Done" at bounding box center [312, 197] width 177 height 14
click at [327, 196] on button "Done" at bounding box center [312, 197] width 177 height 14
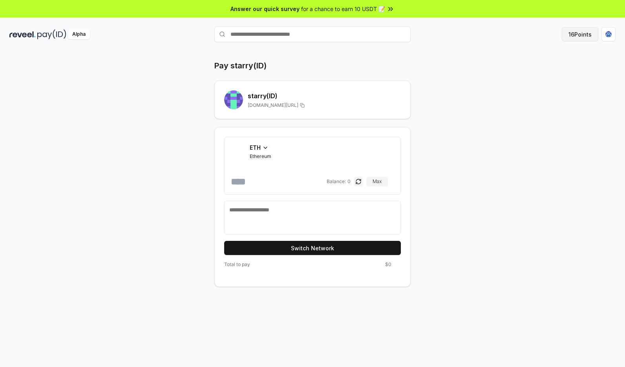
click at [577, 37] on button "16 Points" at bounding box center [580, 34] width 37 height 14
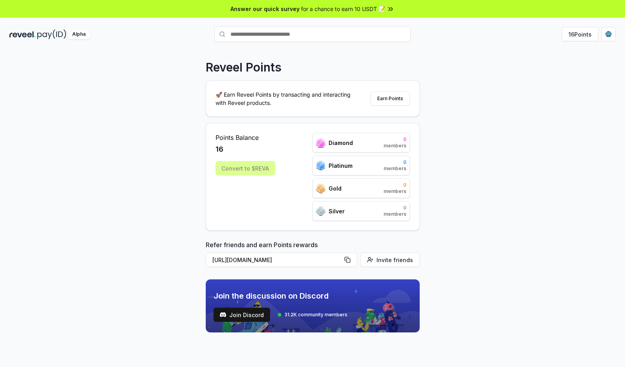
drag, startPoint x: 221, startPoint y: 165, endPoint x: 291, endPoint y: 169, distance: 69.7
click at [282, 166] on div "Points Balance 16 Convert to $[PERSON_NAME] 0 members Platinum 0 members Gold 0…" at bounding box center [313, 177] width 194 height 88
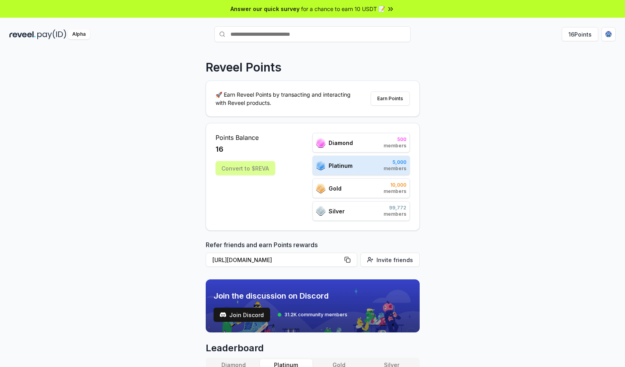
click at [428, 179] on div "Reveel Points 🚀 Earn Reveel Points by transacting and interacting with Reveel p…" at bounding box center [312, 216] width 625 height 345
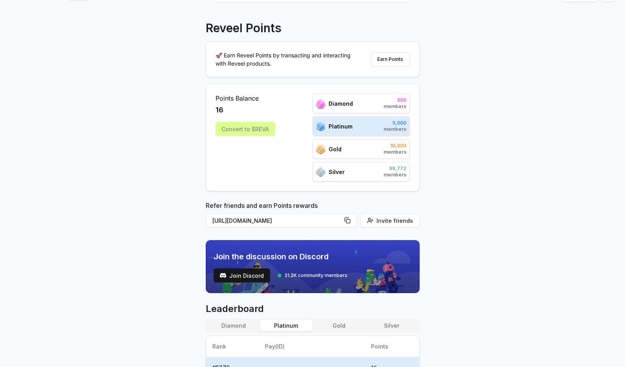
scroll to position [34, 0]
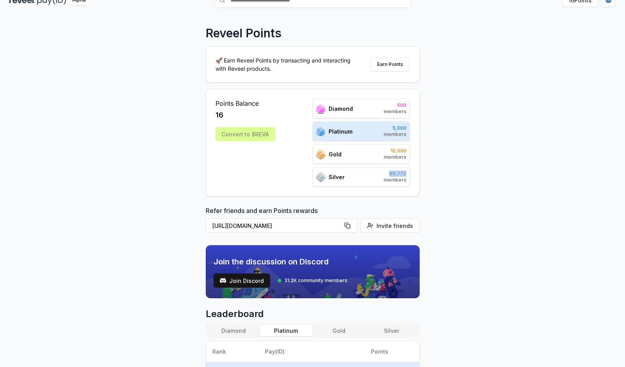
drag, startPoint x: 375, startPoint y: 175, endPoint x: 416, endPoint y: 175, distance: 41.2
click at [416, 175] on div "Points Balance 16 Convert to $[PERSON_NAME] 500 members Platinum 5,000 members …" at bounding box center [313, 143] width 214 height 108
click at [426, 175] on div "Reveel Points 🚀 Earn Reveel Points by transacting and interacting with Reveel p…" at bounding box center [312, 182] width 625 height 345
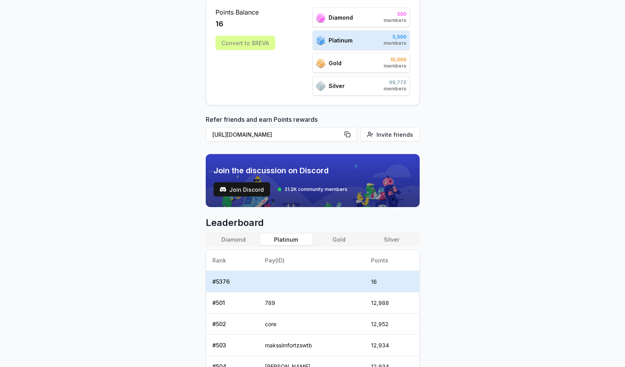
scroll to position [0, 0]
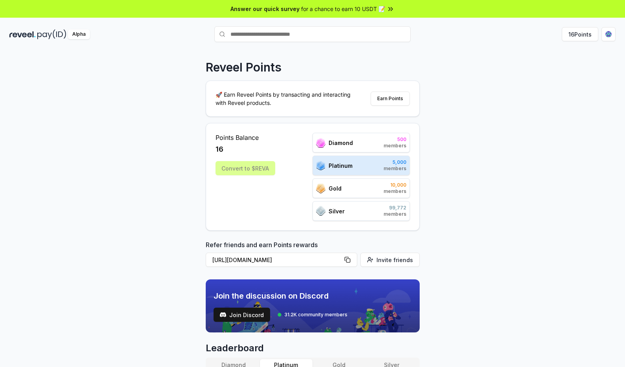
click at [402, 87] on div "🚀 Earn Reveel Points by transacting and interacting with Reveel products. Earn …" at bounding box center [312, 98] width 213 height 35
click at [252, 258] on button "https://reveel.id/refer/abiii" at bounding box center [282, 259] width 152 height 14
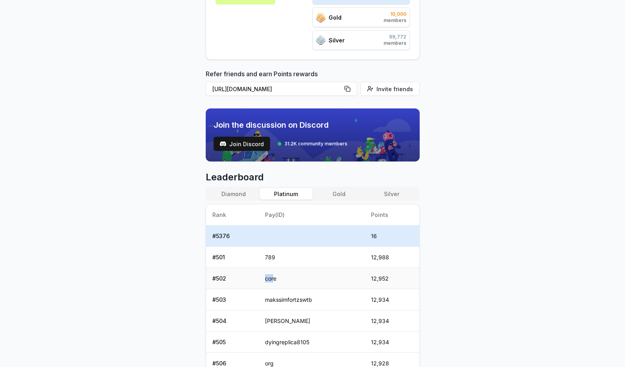
drag, startPoint x: 273, startPoint y: 281, endPoint x: 244, endPoint y: 278, distance: 29.7
click at [243, 278] on tr "# 502 core 12,952" at bounding box center [312, 278] width 213 height 21
click at [300, 284] on td "core" at bounding box center [312, 278] width 106 height 21
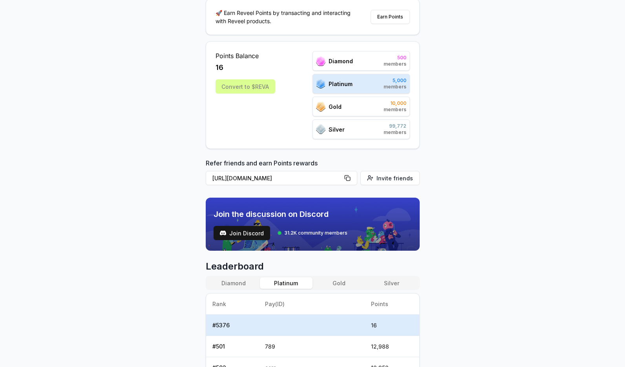
scroll to position [0, 0]
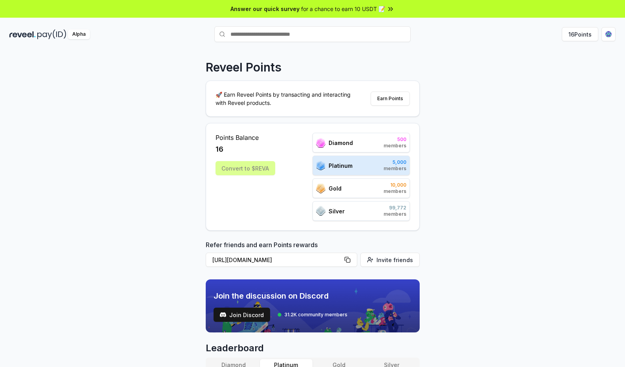
click at [74, 35] on div "Alpha" at bounding box center [79, 34] width 22 height 10
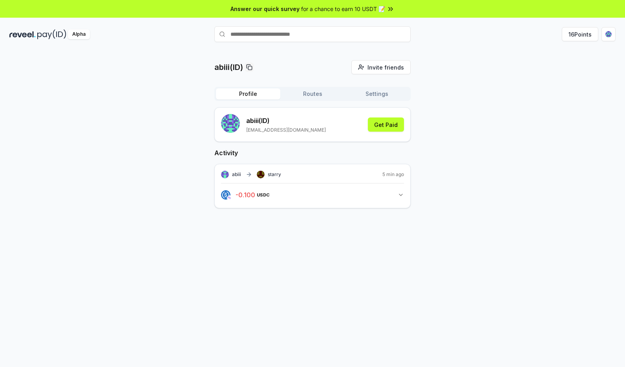
click at [383, 194] on button "- 0.100 USDC 0.1 USDC" at bounding box center [312, 194] width 183 height 13
click at [394, 122] on button "Get Paid" at bounding box center [386, 124] width 36 height 14
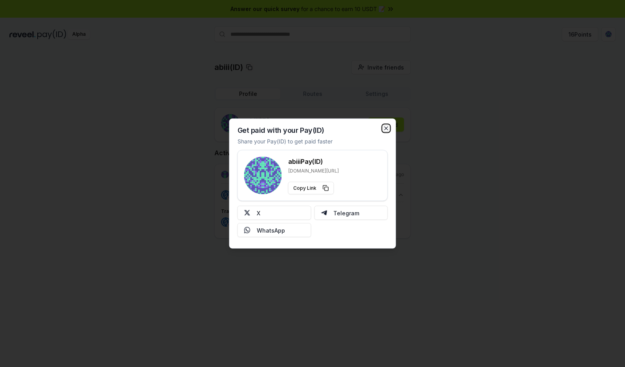
click at [387, 129] on icon "button" at bounding box center [386, 128] width 3 height 3
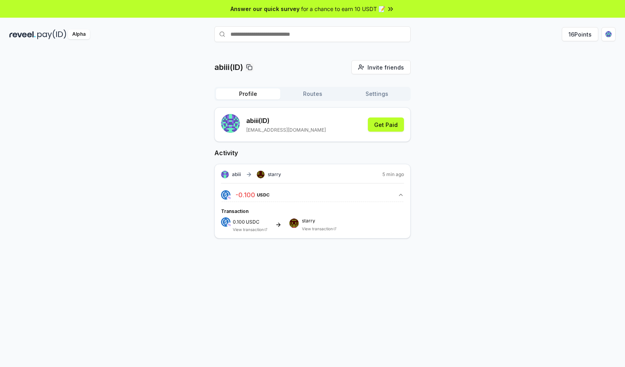
click at [298, 96] on button "Routes" at bounding box center [312, 93] width 64 height 11
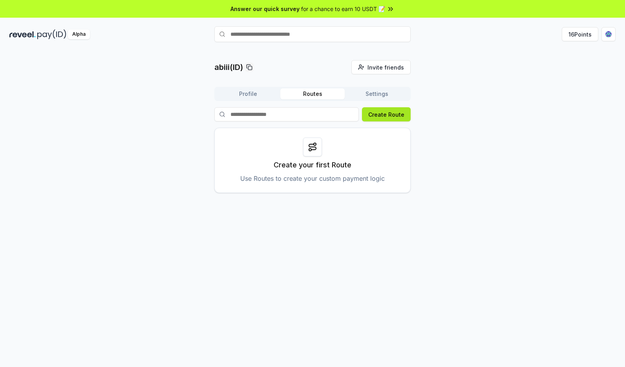
click at [387, 115] on button "Create Route" at bounding box center [386, 114] width 49 height 14
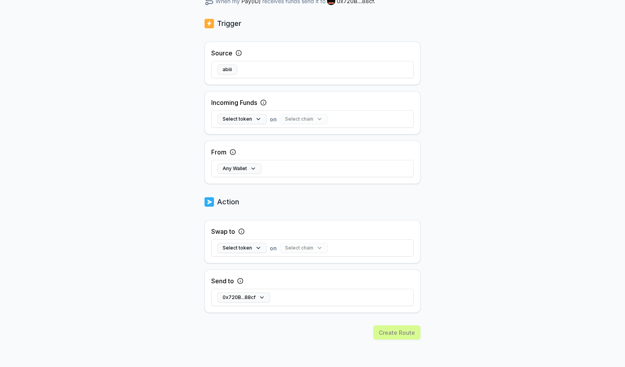
scroll to position [43, 0]
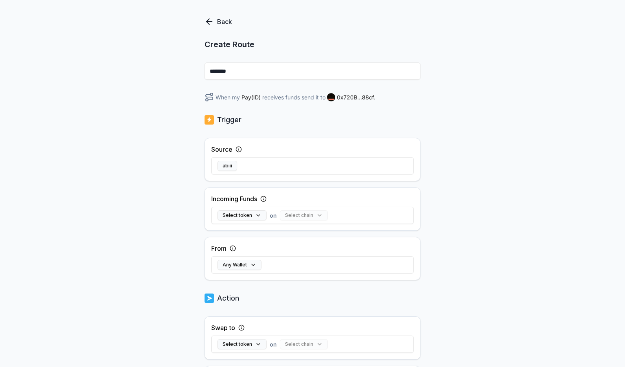
click at [267, 198] on icon at bounding box center [263, 199] width 6 height 6
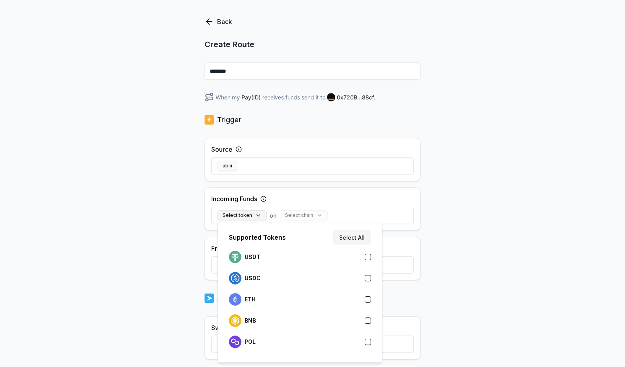
click at [244, 212] on button "Select token" at bounding box center [242, 215] width 49 height 10
click at [290, 277] on div "USDC" at bounding box center [300, 278] width 142 height 13
click at [284, 214] on button "Select chain" at bounding box center [288, 215] width 48 height 10
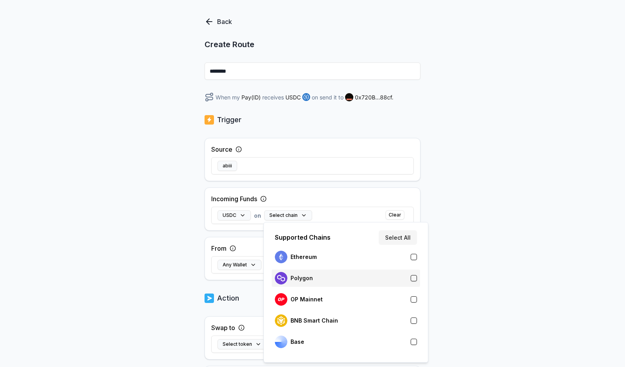
click at [346, 279] on div "Polygon" at bounding box center [346, 278] width 142 height 13
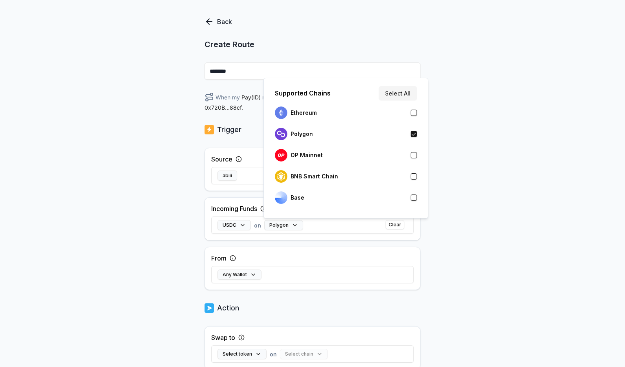
click at [454, 227] on div "Back Create Route ******** When my Pay(ID) receives USDC on Polygon send it to …" at bounding box center [312, 173] width 625 height 345
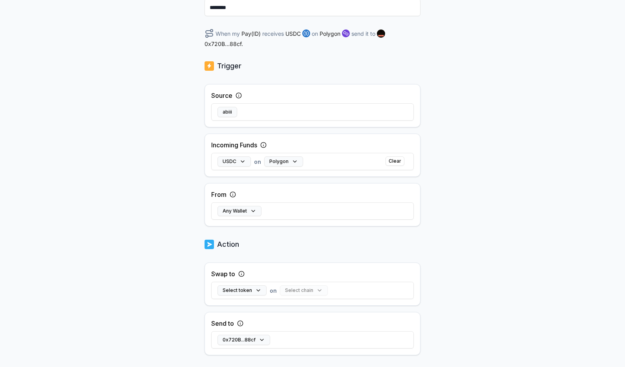
scroll to position [149, 0]
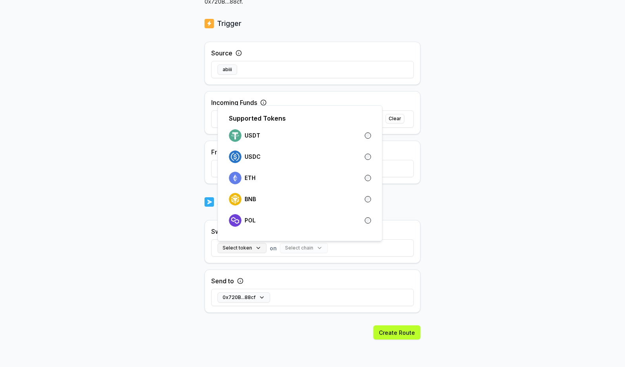
click at [252, 250] on button "Select token" at bounding box center [242, 248] width 49 height 10
click at [271, 160] on div "USDC" at bounding box center [300, 156] width 142 height 13
click at [300, 249] on button "Select chain" at bounding box center [288, 248] width 48 height 10
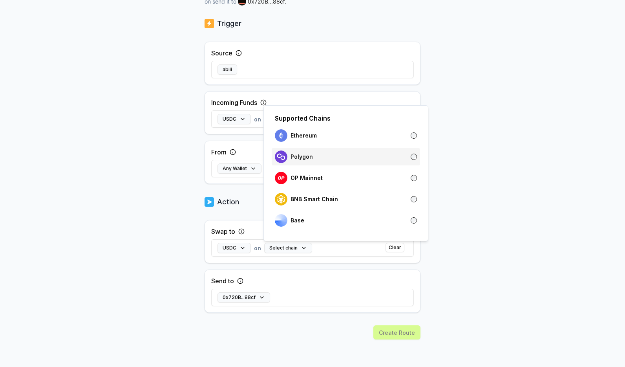
click at [320, 151] on div "Polygon" at bounding box center [346, 156] width 142 height 13
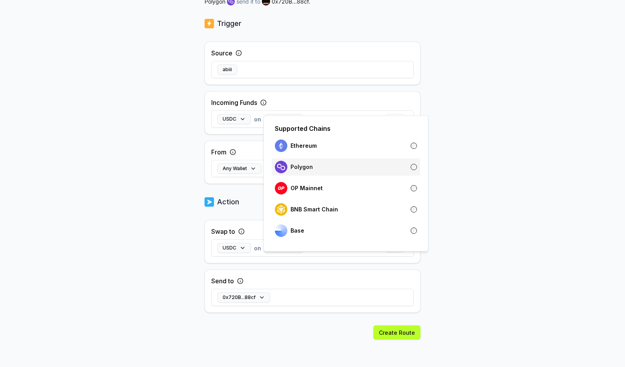
scroll to position [139, 0]
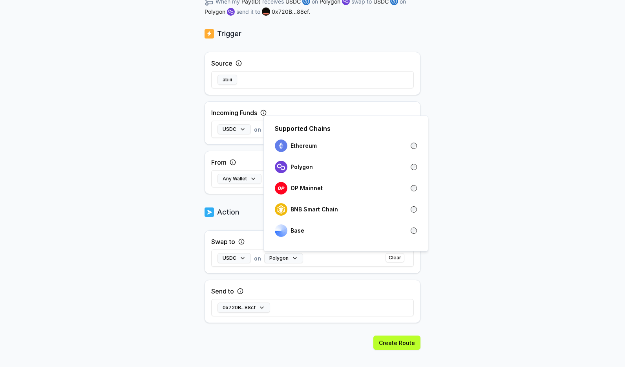
click at [433, 269] on body "Answer our quick survey for a chance to earn 10 USDT 📝 Alpha 16 Points Back Cre…" at bounding box center [312, 183] width 625 height 367
click at [294, 258] on button "Polygon" at bounding box center [283, 258] width 39 height 10
click at [313, 230] on div "Base" at bounding box center [346, 230] width 142 height 13
click at [461, 253] on body "Answer our quick survey for a chance to earn 10 USDT 📝 Alpha 16 Points Back Cre…" at bounding box center [312, 183] width 625 height 367
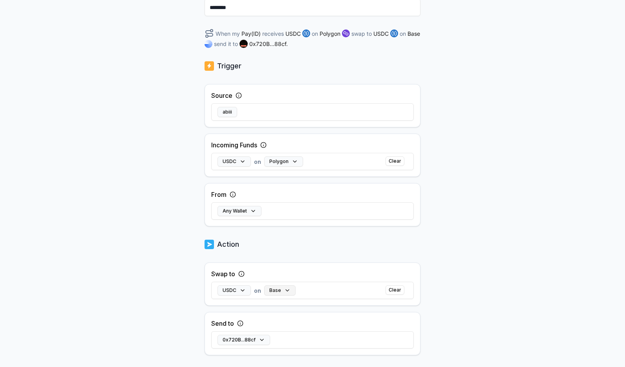
scroll to position [149, 0]
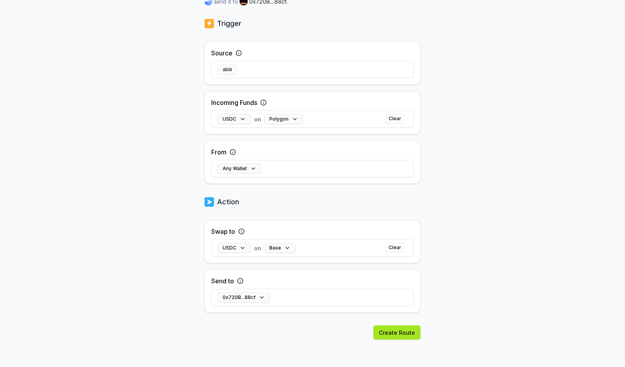
click at [394, 334] on button "Create Route" at bounding box center [396, 332] width 47 height 14
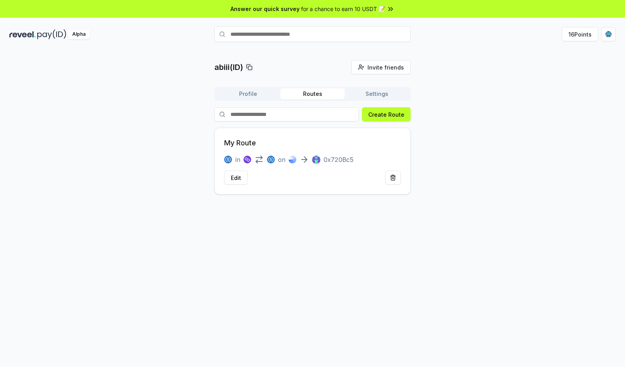
click at [301, 174] on div "Edit" at bounding box center [312, 177] width 177 height 14
click at [290, 161] on img at bounding box center [293, 159] width 8 height 8
click at [289, 140] on div "My Route in on 0x720Bc5 Edit" at bounding box center [312, 161] width 196 height 67
click at [258, 157] on icon at bounding box center [259, 157] width 6 height 0
